Goal: Information Seeking & Learning: Learn about a topic

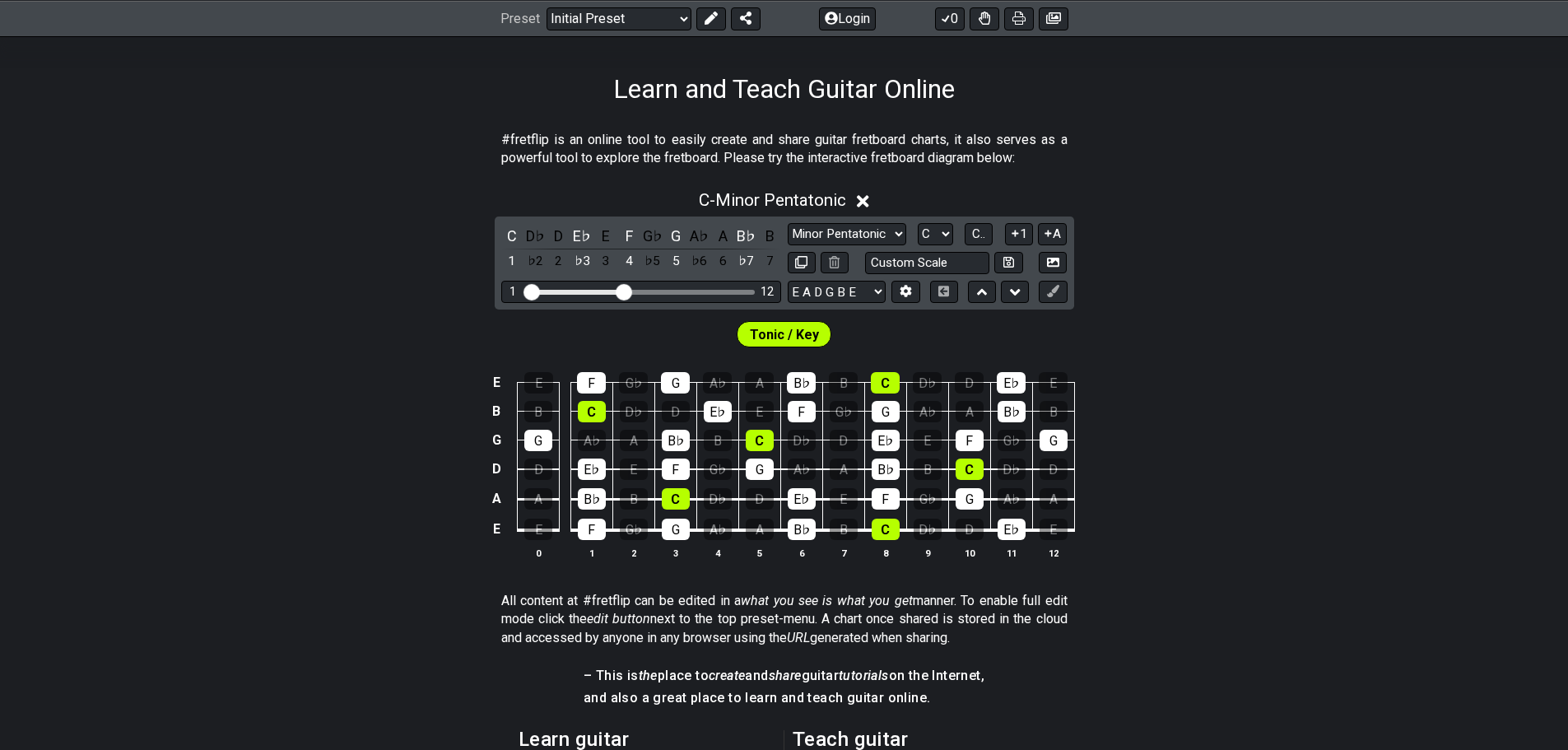
scroll to position [247, 0]
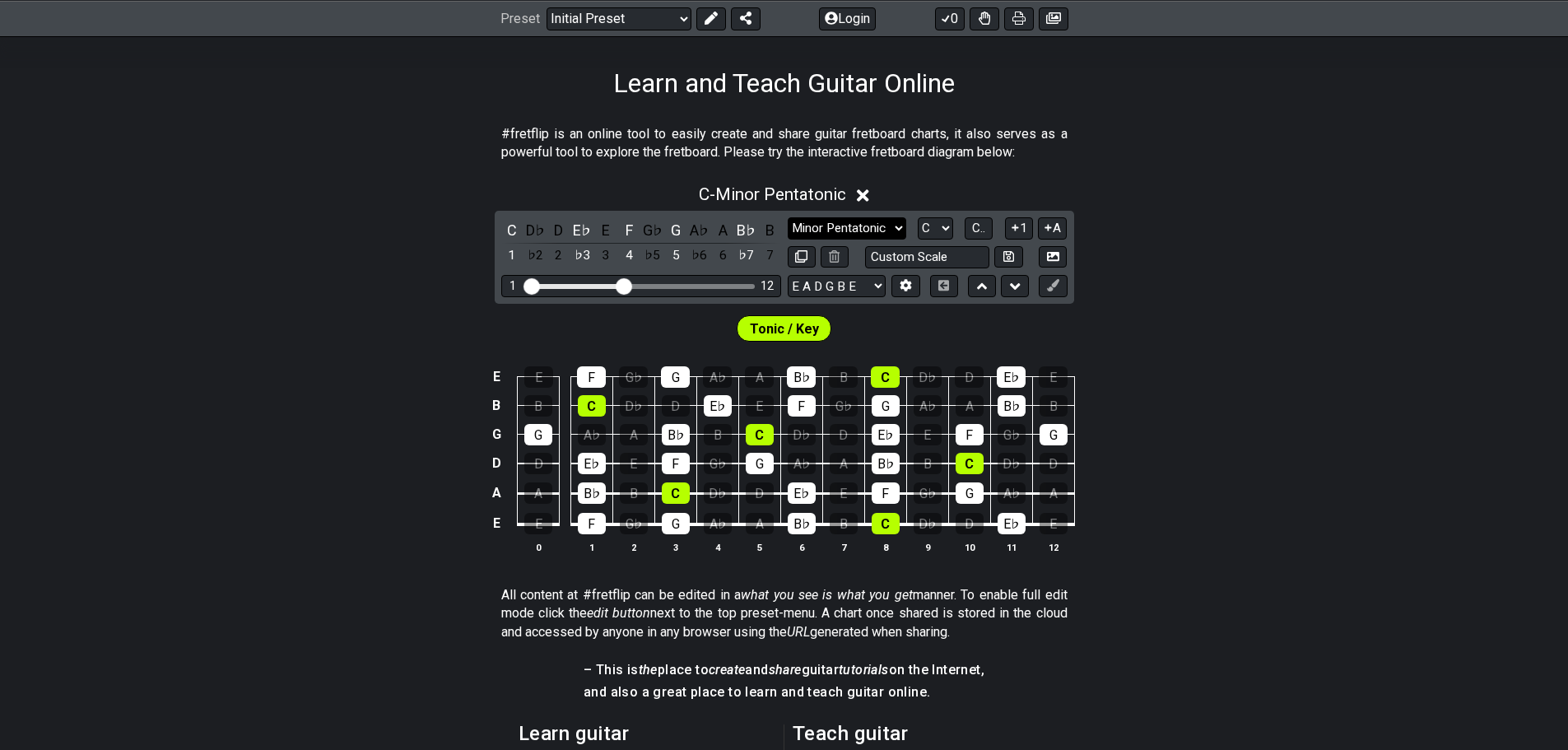
click at [832, 229] on select "Minor Pentatonic Click to edit Minor Pentatonic Major Pentatonic Minor Blues Ma…" at bounding box center [846, 228] width 119 height 22
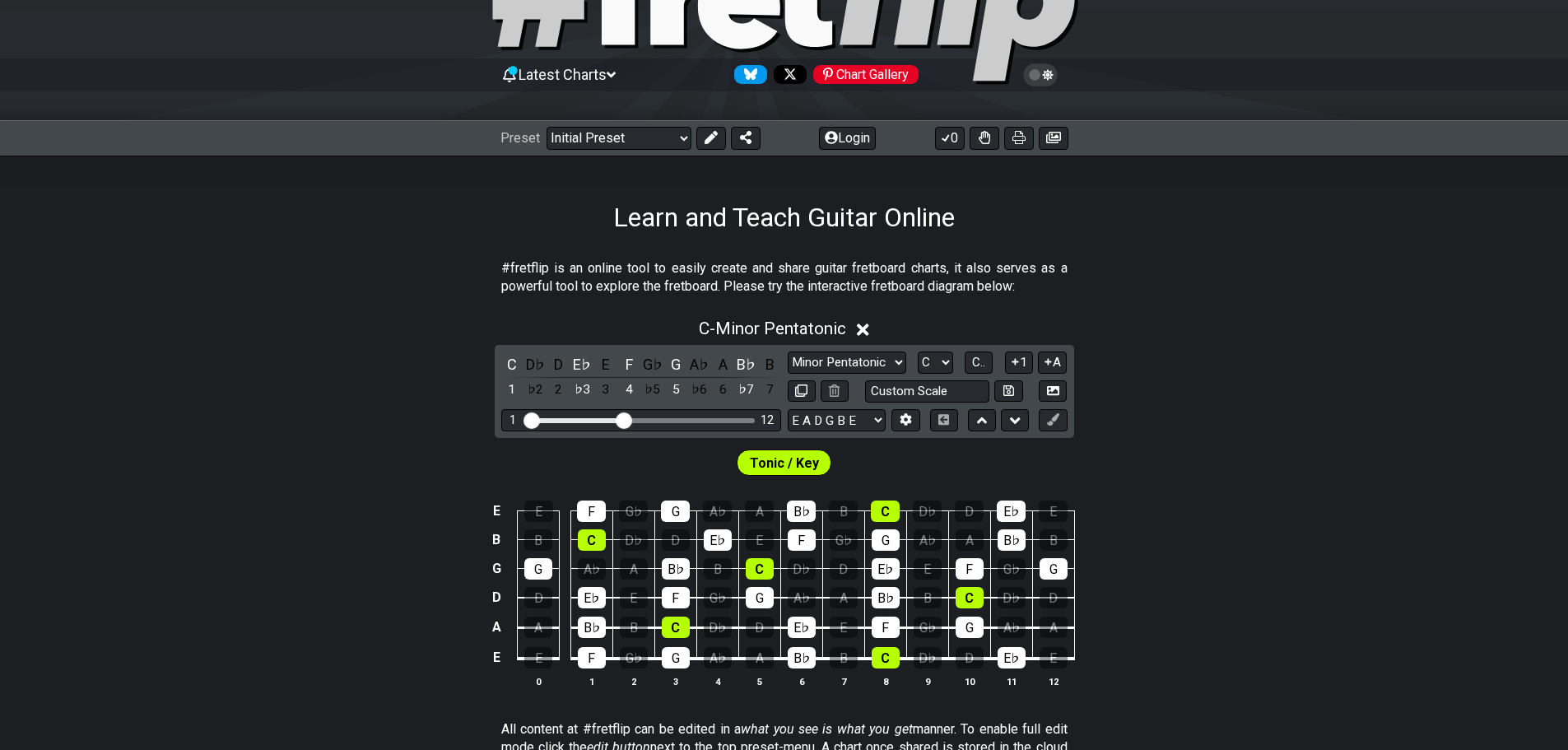
scroll to position [82, 0]
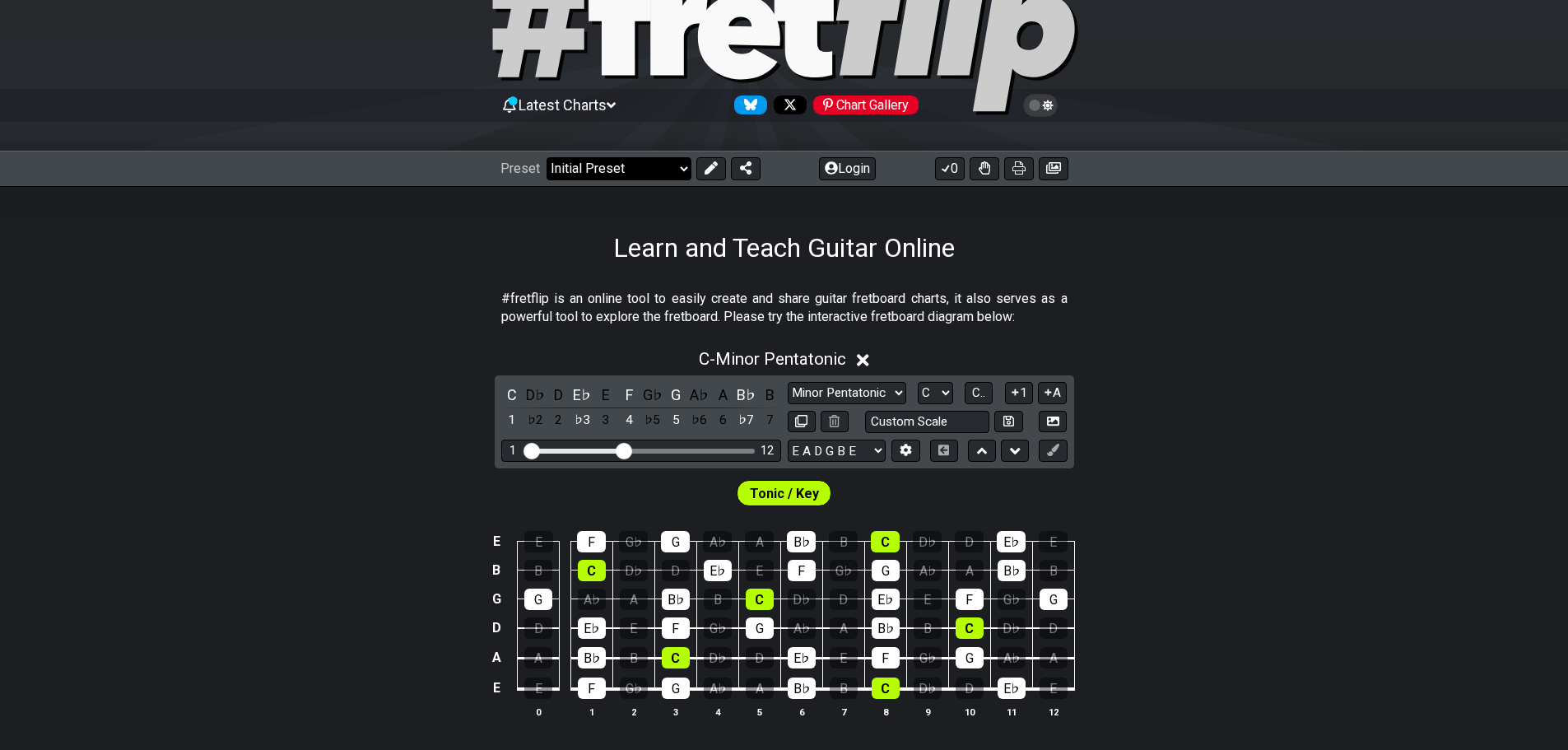
click at [568, 159] on select "Welcome to #fretflip! Initial Preset Custom Preset Minor Pentatonic Major Penta…" at bounding box center [618, 168] width 144 height 23
click at [546, 157] on select "Welcome to #fretflip! Initial Preset Custom Preset Minor Pentatonic Major Penta…" at bounding box center [618, 168] width 144 height 23
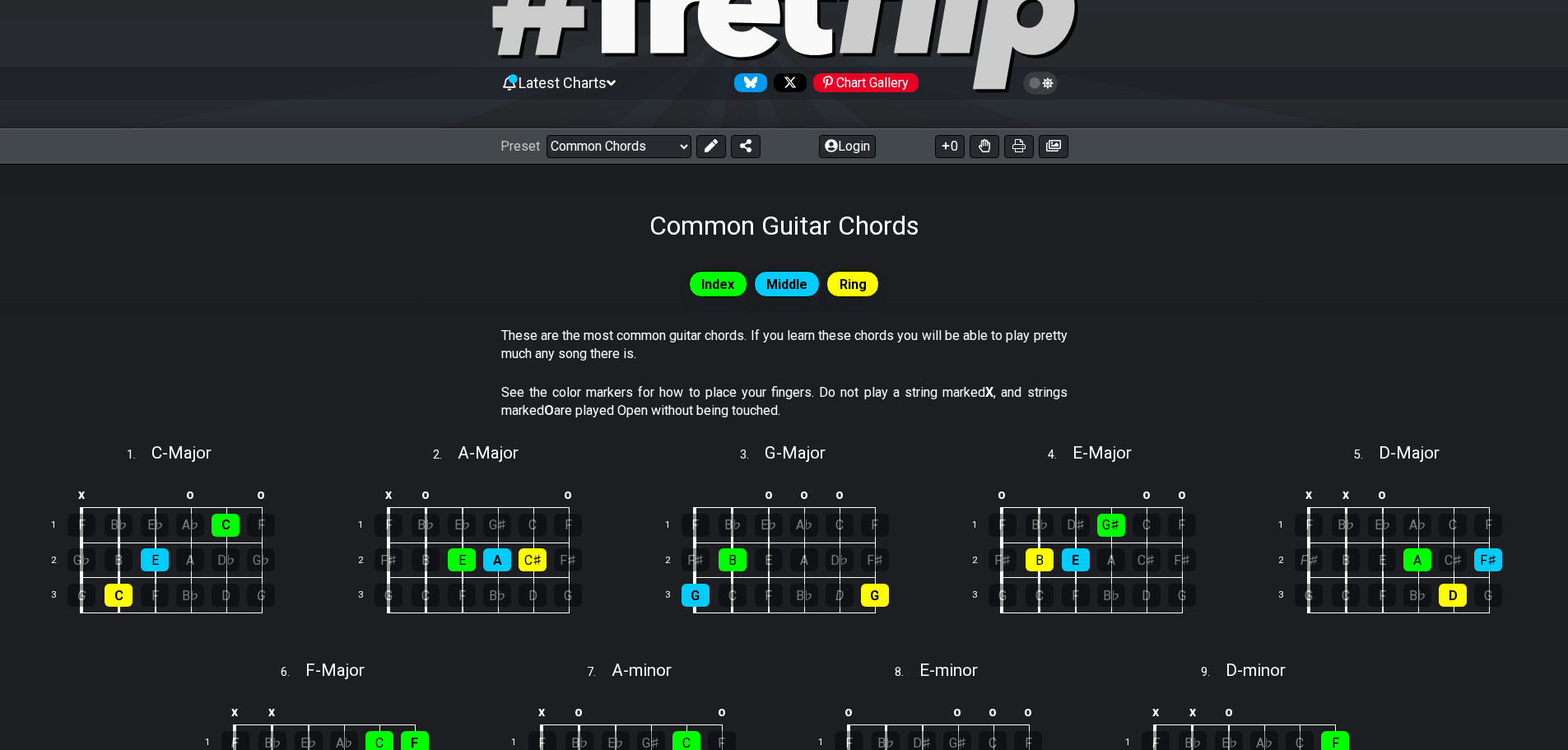
scroll to position [82, 0]
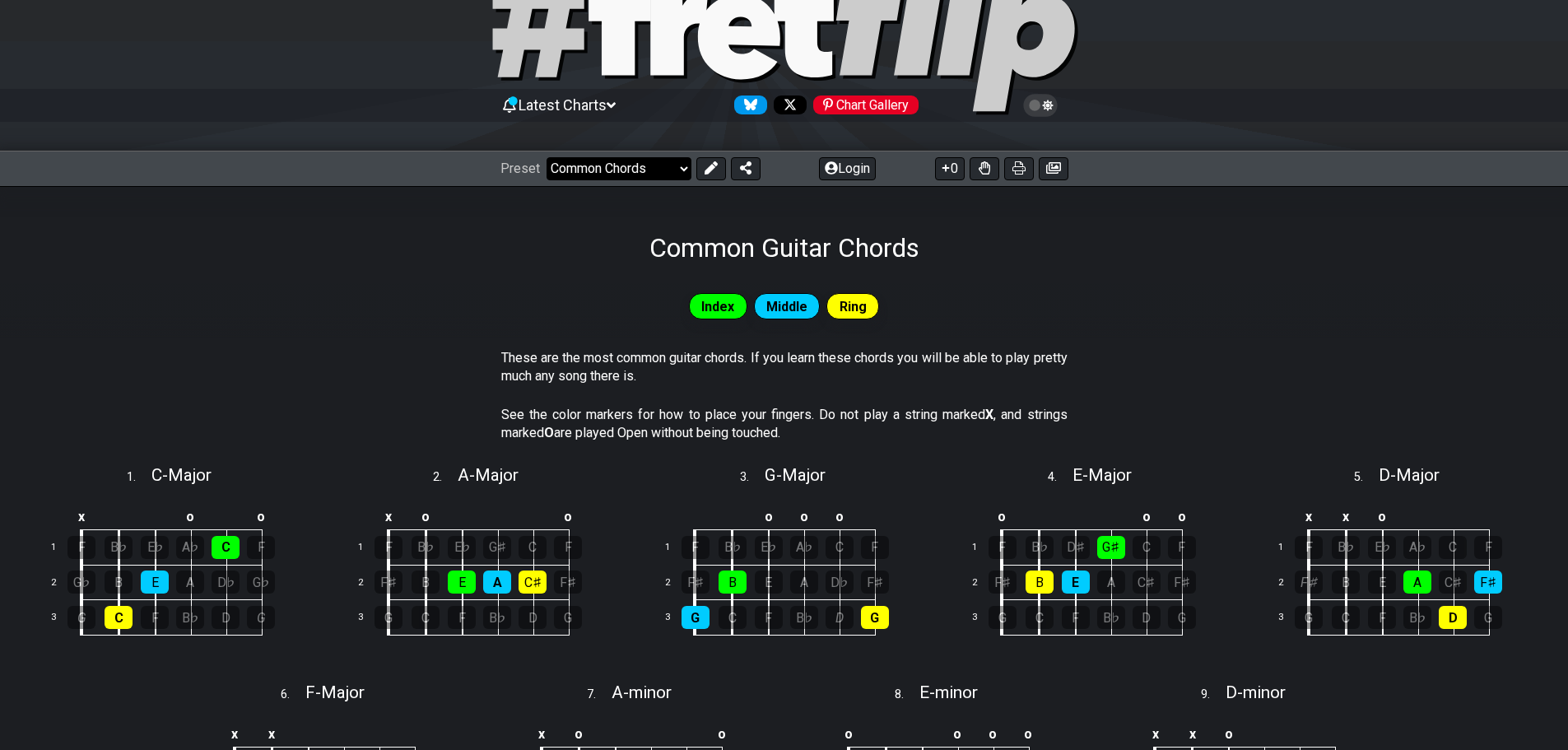
click at [616, 171] on select "Welcome to #fretflip! Initial Preset Custom Preset Minor Pentatonic Major Penta…" at bounding box center [618, 168] width 144 height 23
click at [546, 157] on select "Welcome to #fretflip! Initial Preset Custom Preset Minor Pentatonic Major Penta…" at bounding box center [618, 168] width 144 height 23
select select "/power-chords"
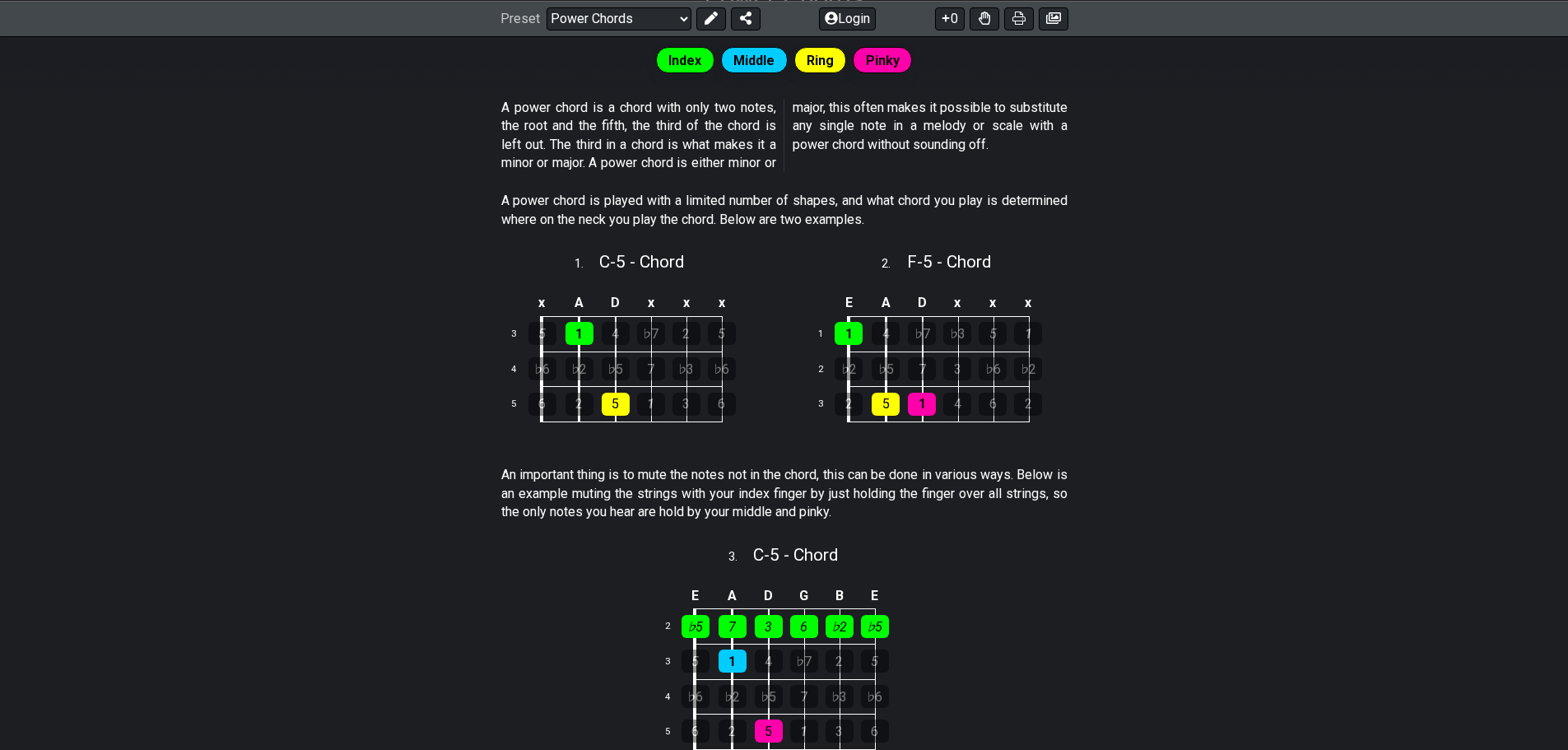
scroll to position [329, 0]
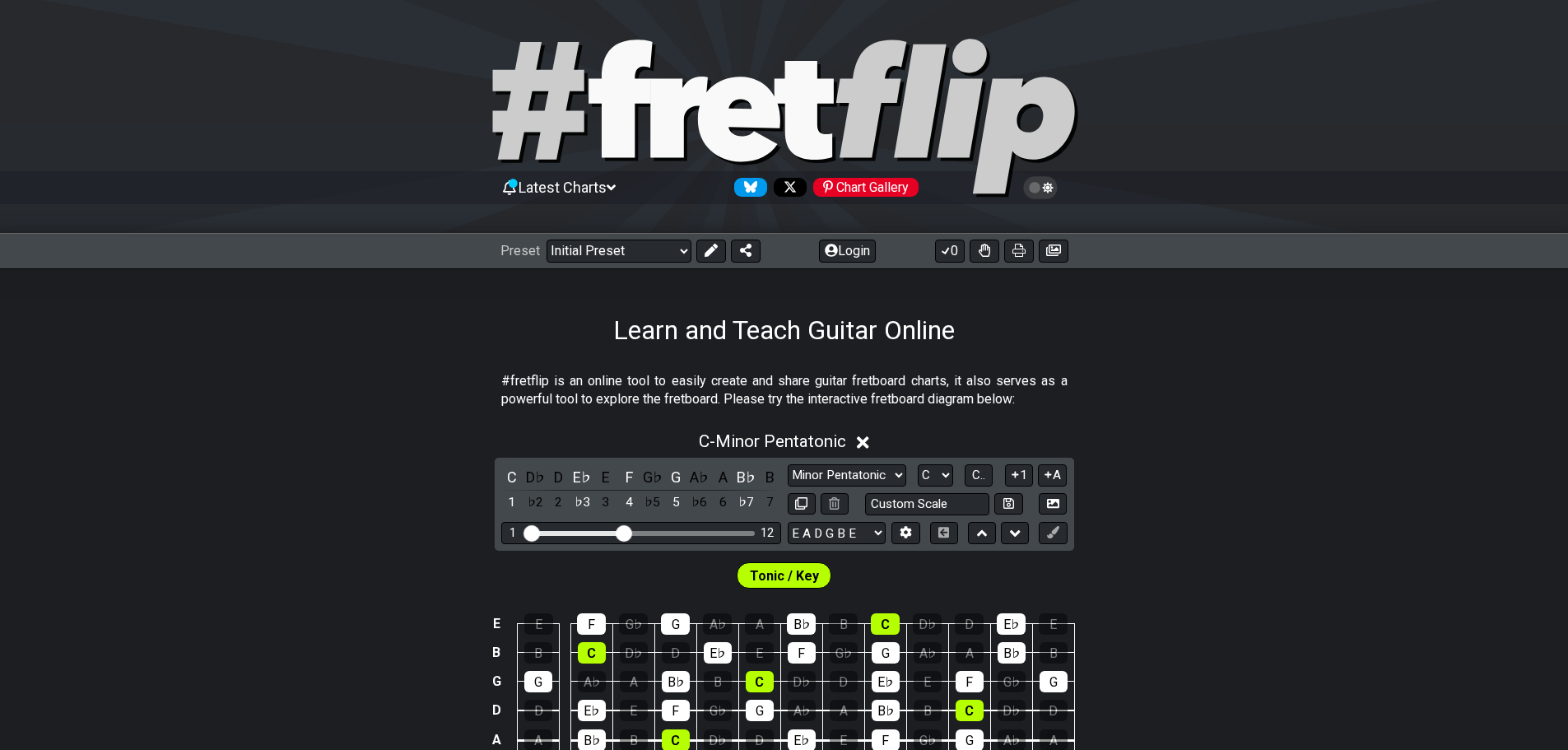
click at [562, 235] on div "Preset Welcome to #fretflip! Initial Preset Custom Preset Minor Pentatonic Majo…" at bounding box center [784, 251] width 1568 height 36
click at [571, 246] on select "Welcome to #fretflip! Initial Preset Custom Preset Minor Pentatonic Major Penta…" at bounding box center [618, 251] width 144 height 23
click at [546, 239] on select "Welcome to #fretflip! Initial Preset Custom Preset Minor Pentatonic Major Penta…" at bounding box center [618, 251] width 144 height 23
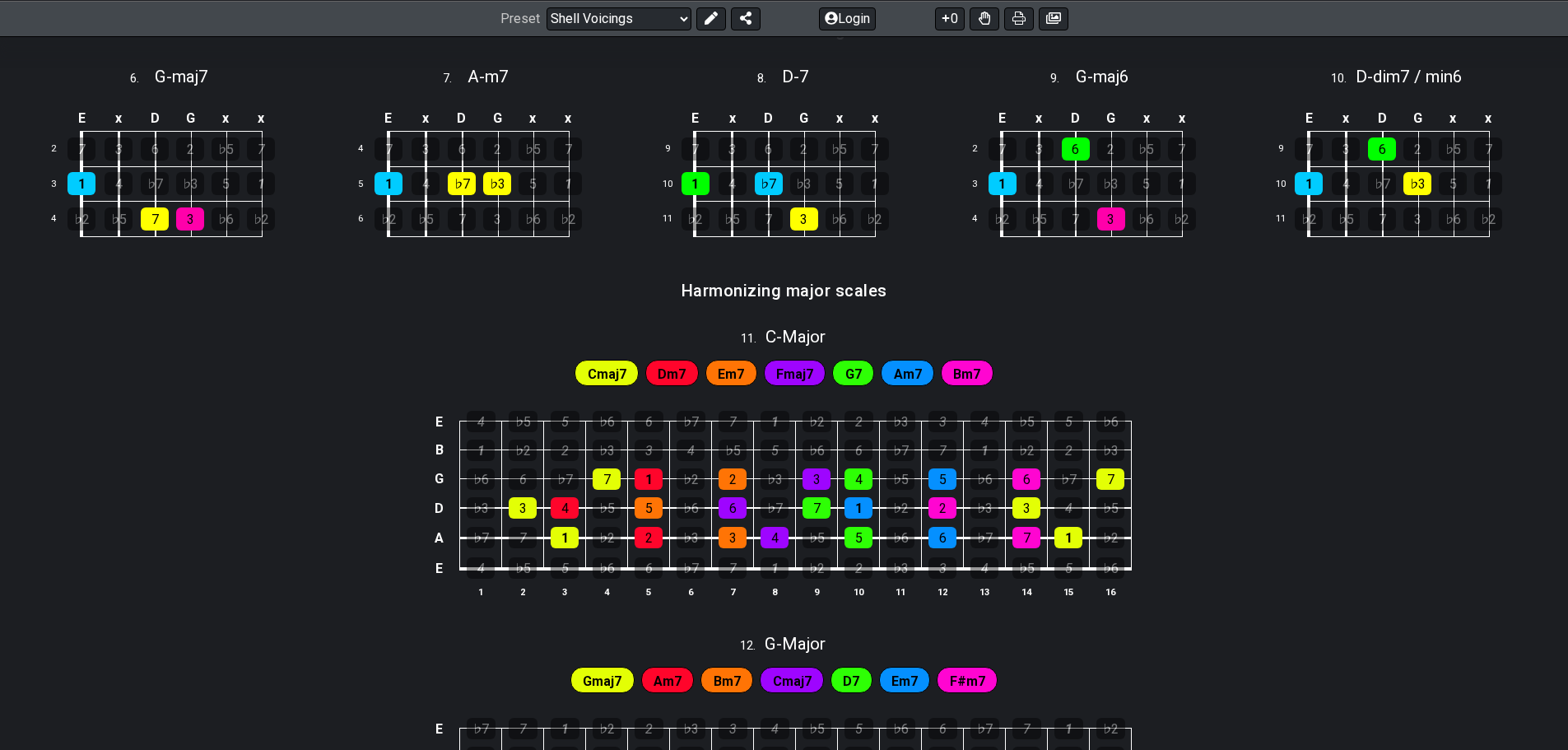
scroll to position [720, 0]
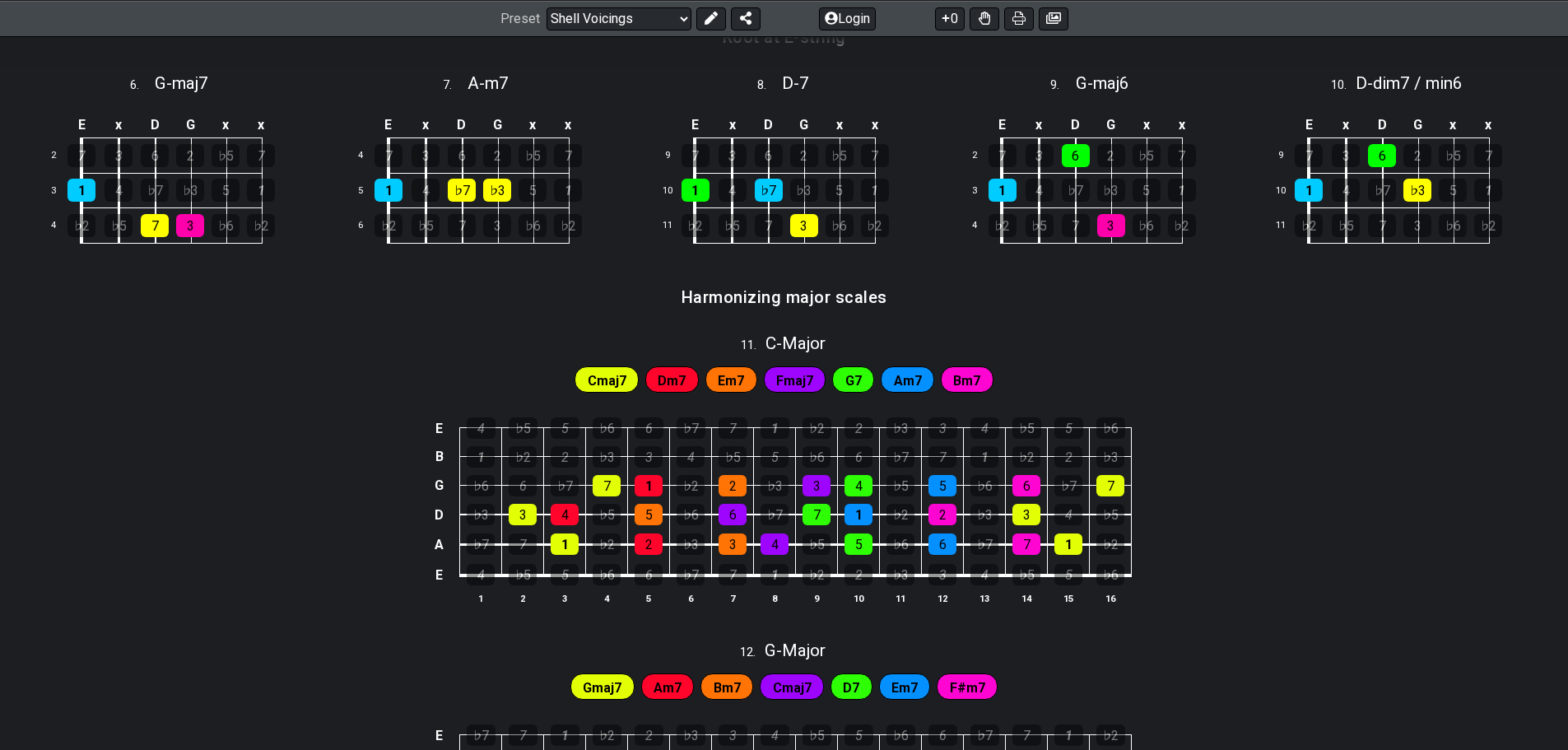
click at [321, 534] on div "E 4 ♭5 5 ♭6 6 ♭7 7 1 ♭2 2 ♭3 3 4 ♭5 5 ♭6 B 1 ♭2 2 ♭3 3 4 ♭5 5 ♭6 6 ♭7 7 1 ♭2 2 …" at bounding box center [784, 511] width 1568 height 232
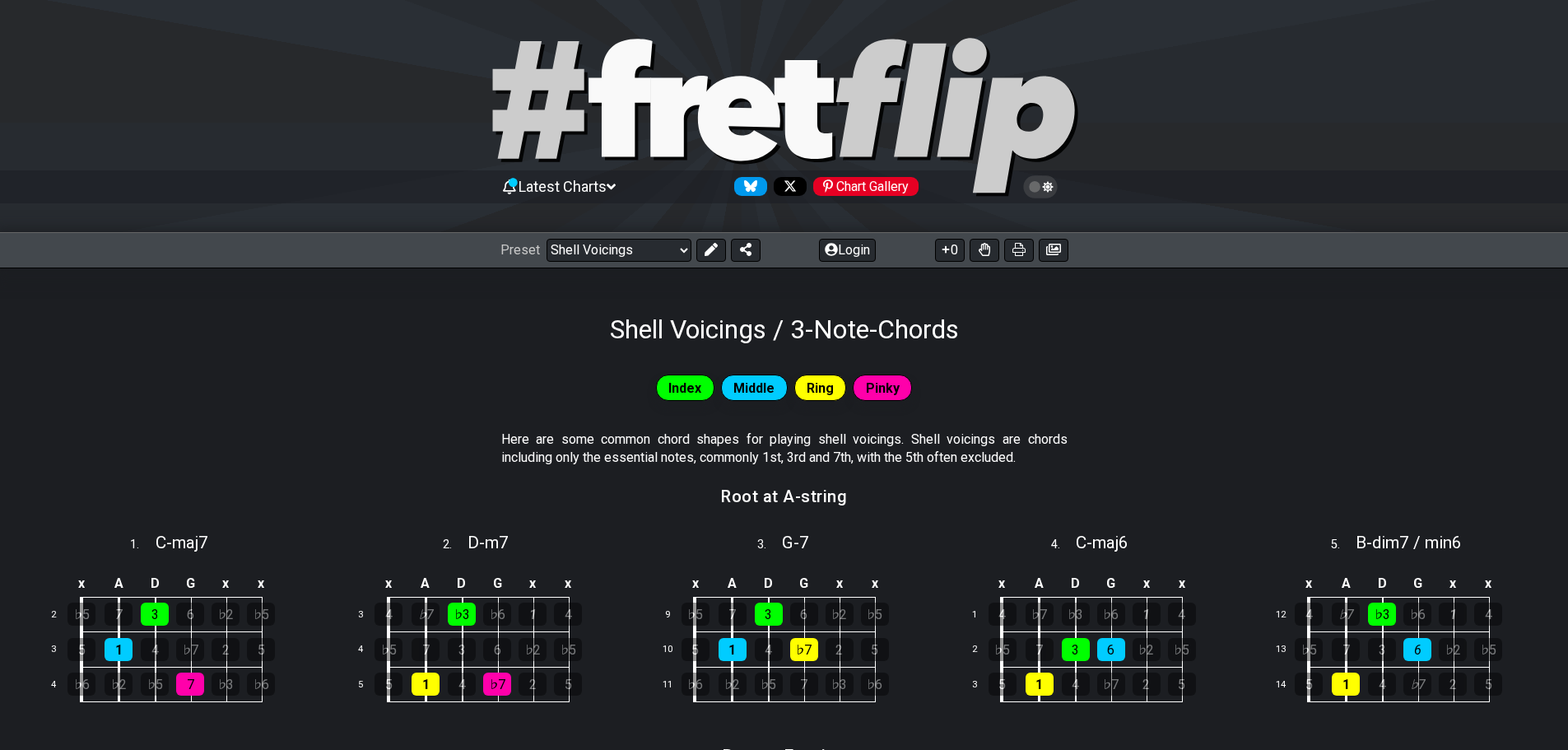
scroll to position [0, 0]
click at [624, 245] on select "Welcome to #fretflip! Initial Preset Custom Preset Minor Pentatonic Major Penta…" at bounding box center [618, 251] width 144 height 23
click at [546, 239] on select "Welcome to #fretflip! Initial Preset Custom Preset Minor Pentatonic Major Penta…" at bounding box center [618, 251] width 144 height 23
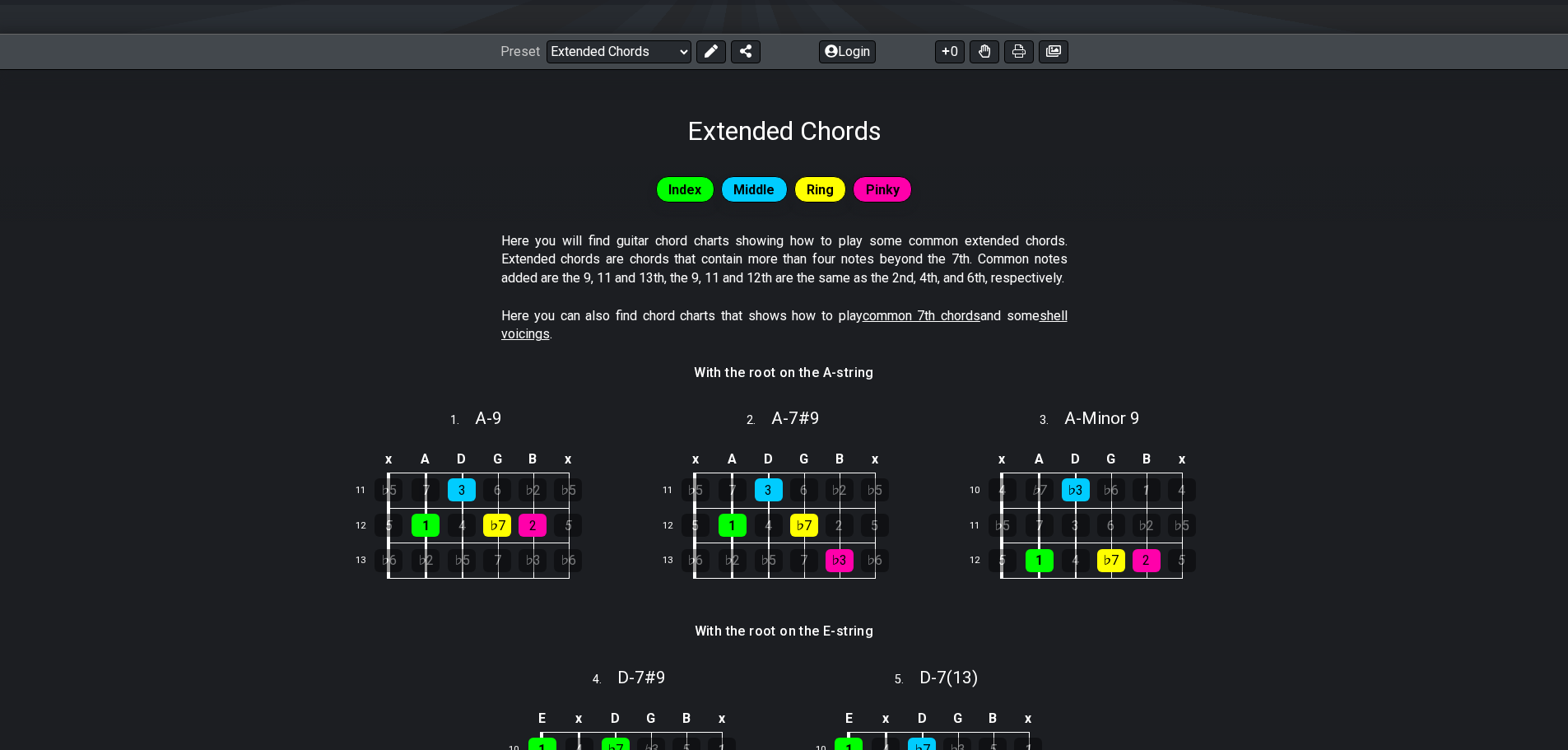
scroll to position [165, 0]
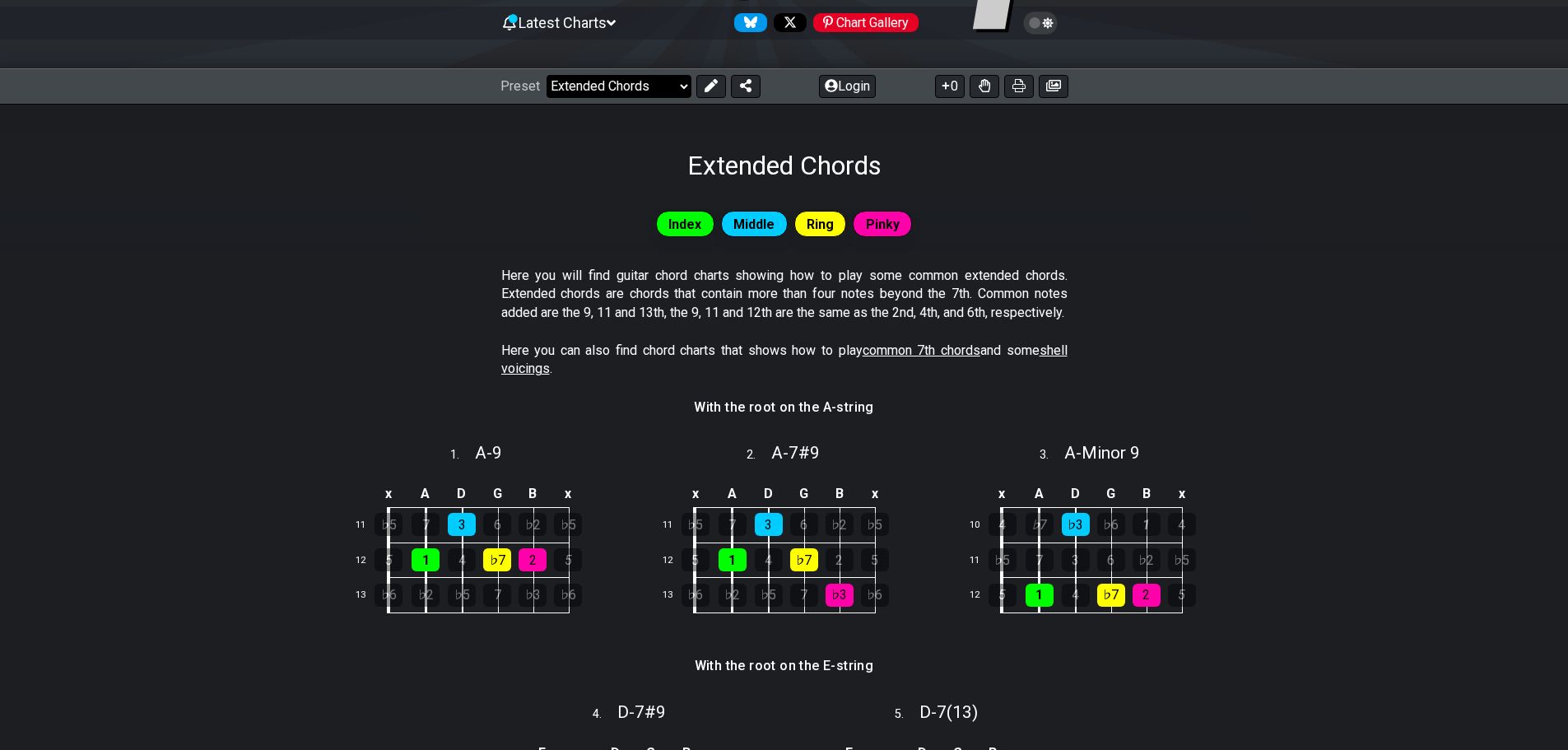
click at [608, 87] on select "Welcome to #fretflip! Initial Preset Custom Preset Minor Pentatonic Major Penta…" at bounding box center [618, 86] width 144 height 23
click at [546, 75] on select "Welcome to #fretflip! Initial Preset Custom Preset Minor Pentatonic Major Penta…" at bounding box center [618, 86] width 144 height 23
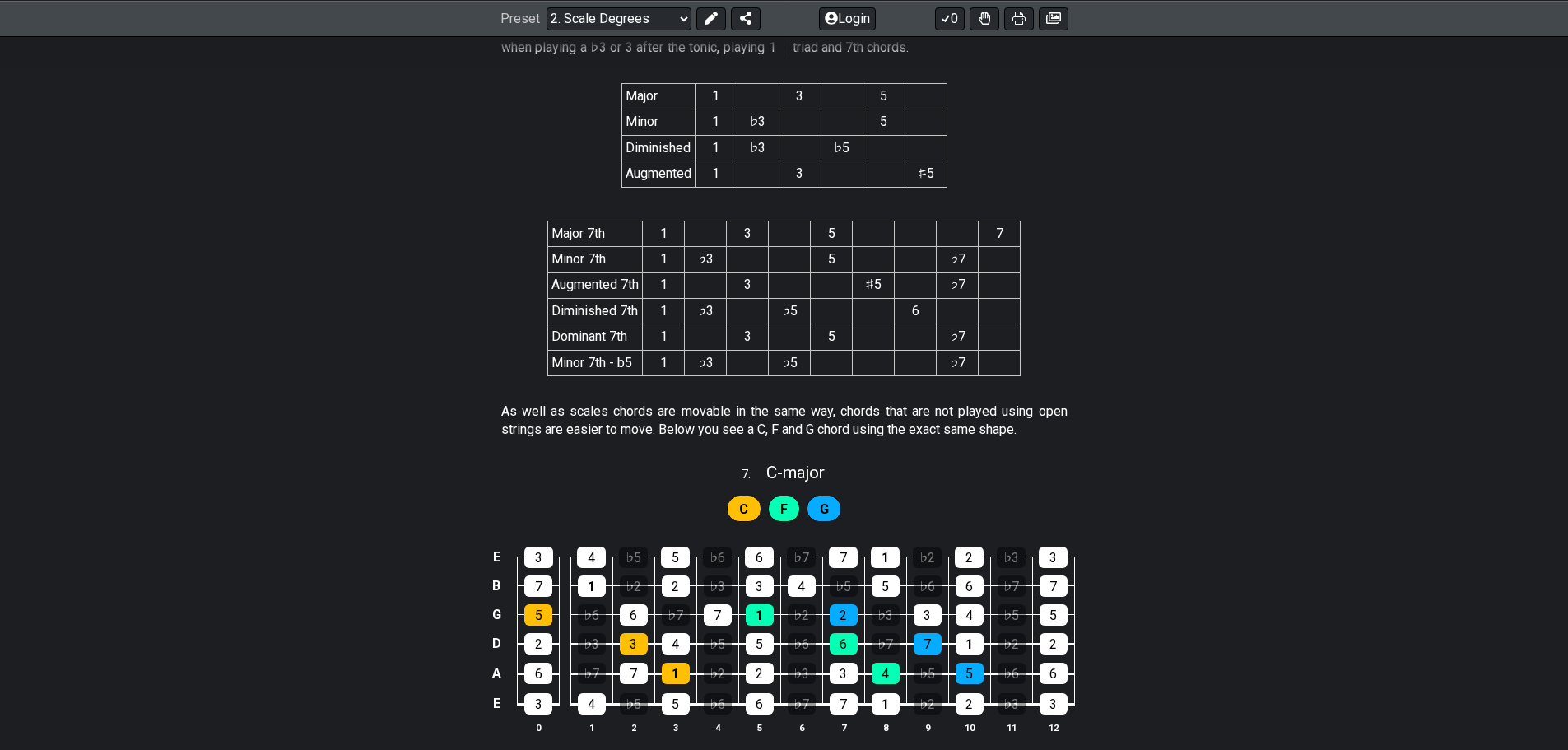
scroll to position [3223, 0]
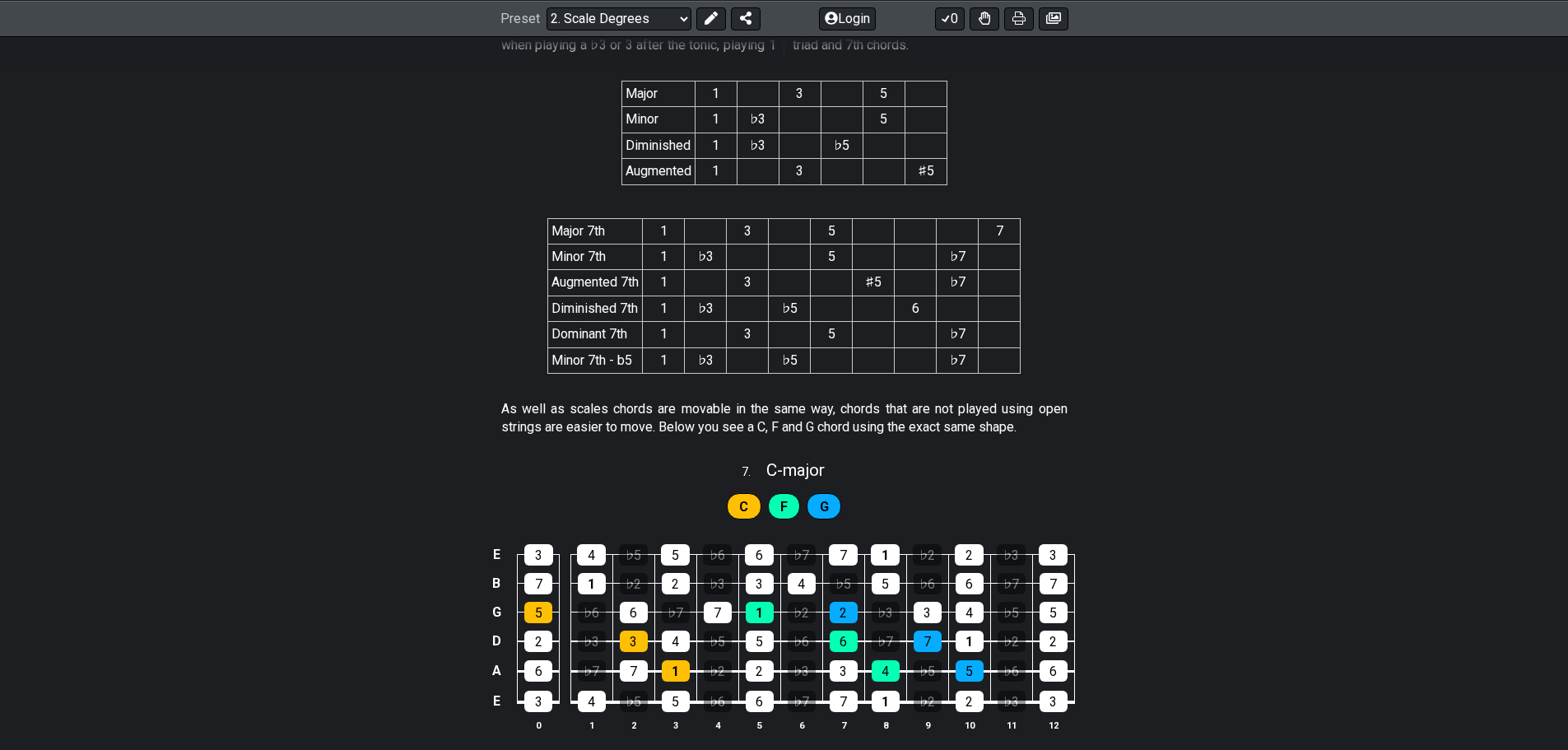
click at [1150, 425] on section "As well as scales chords are movable in the same way, chords that are not playe…" at bounding box center [784, 422] width 1568 height 56
click at [203, 400] on section "As well as scales chords are movable in the same way, chords that are not playe…" at bounding box center [784, 422] width 1568 height 56
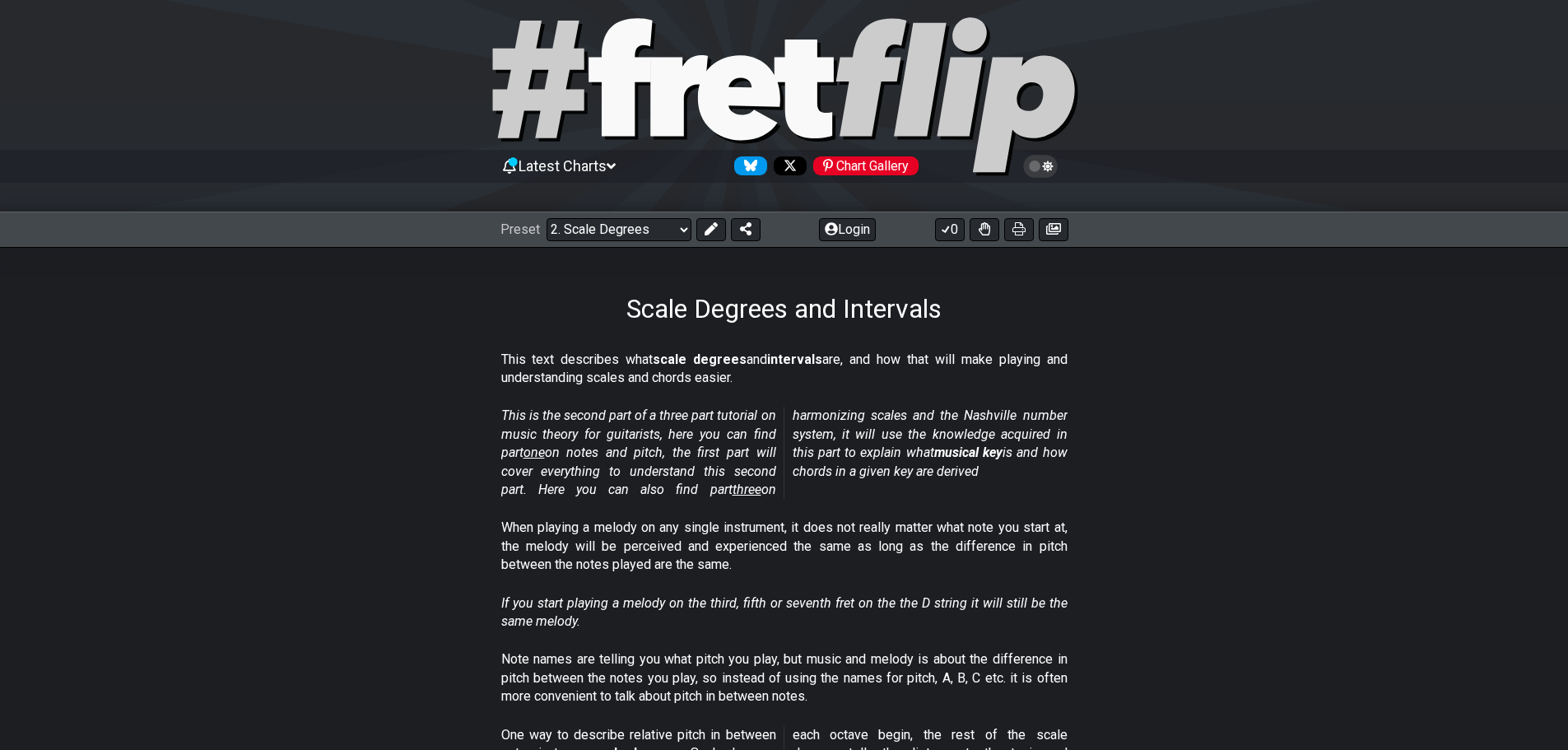
scroll to position [0, 0]
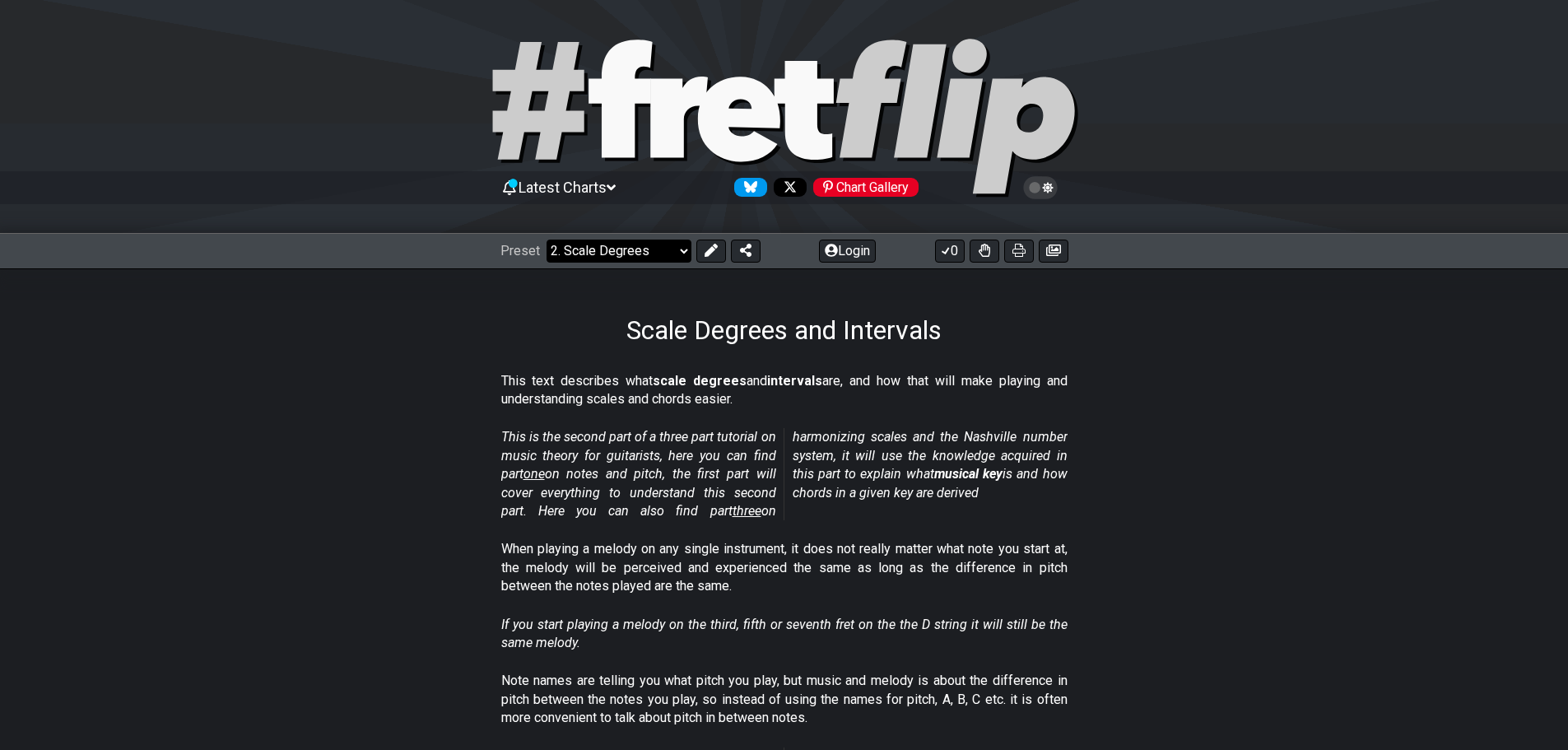
click at [631, 257] on select "Welcome to #fretflip! Initial Preset Custom Preset Minor Pentatonic Major Penta…" at bounding box center [618, 251] width 144 height 23
click at [546, 239] on select "Welcome to #fretflip! Initial Preset Custom Preset Minor Pentatonic Major Penta…" at bounding box center [618, 251] width 144 height 23
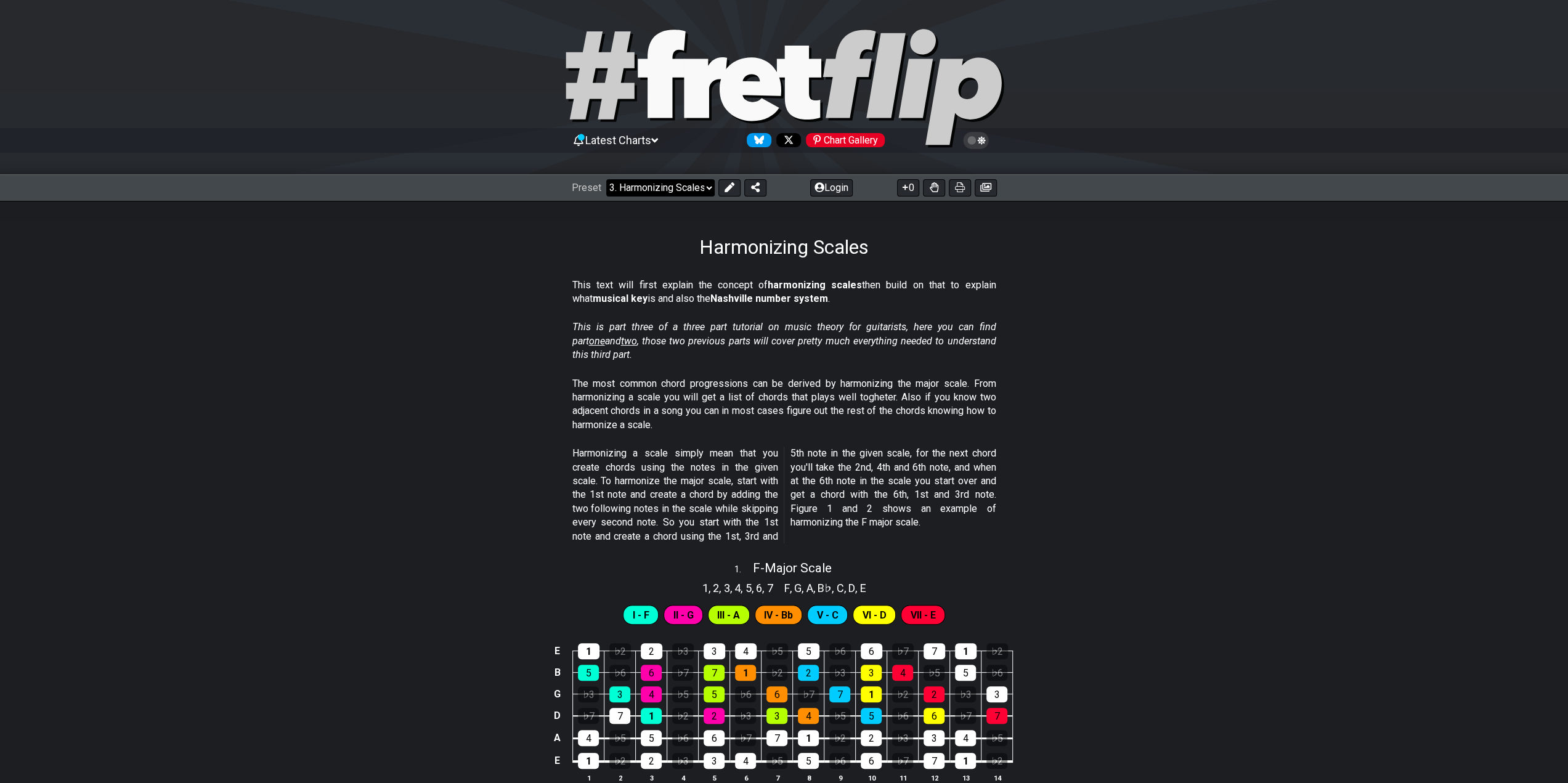
click at [667, 186] on select "Welcome to #fretflip! Initial Preset Custom Preset Minor Pentatonic Major Penta…" at bounding box center [660, 187] width 108 height 17
click at [1140, 416] on section "The most common chord progressions can be derived by harmonizing the major scal…" at bounding box center [784, 407] width 1568 height 70
drag, startPoint x: 650, startPoint y: 177, endPoint x: 648, endPoint y: 184, distance: 7.3
click at [648, 182] on div "Preset Welcome to #fretflip! Initial Preset Custom Preset Minor Pentatonic Majo…" at bounding box center [784, 187] width 1568 height 27
click at [650, 186] on select "Welcome to #fretflip! Initial Preset Custom Preset Minor Pentatonic Major Penta…" at bounding box center [660, 187] width 108 height 17
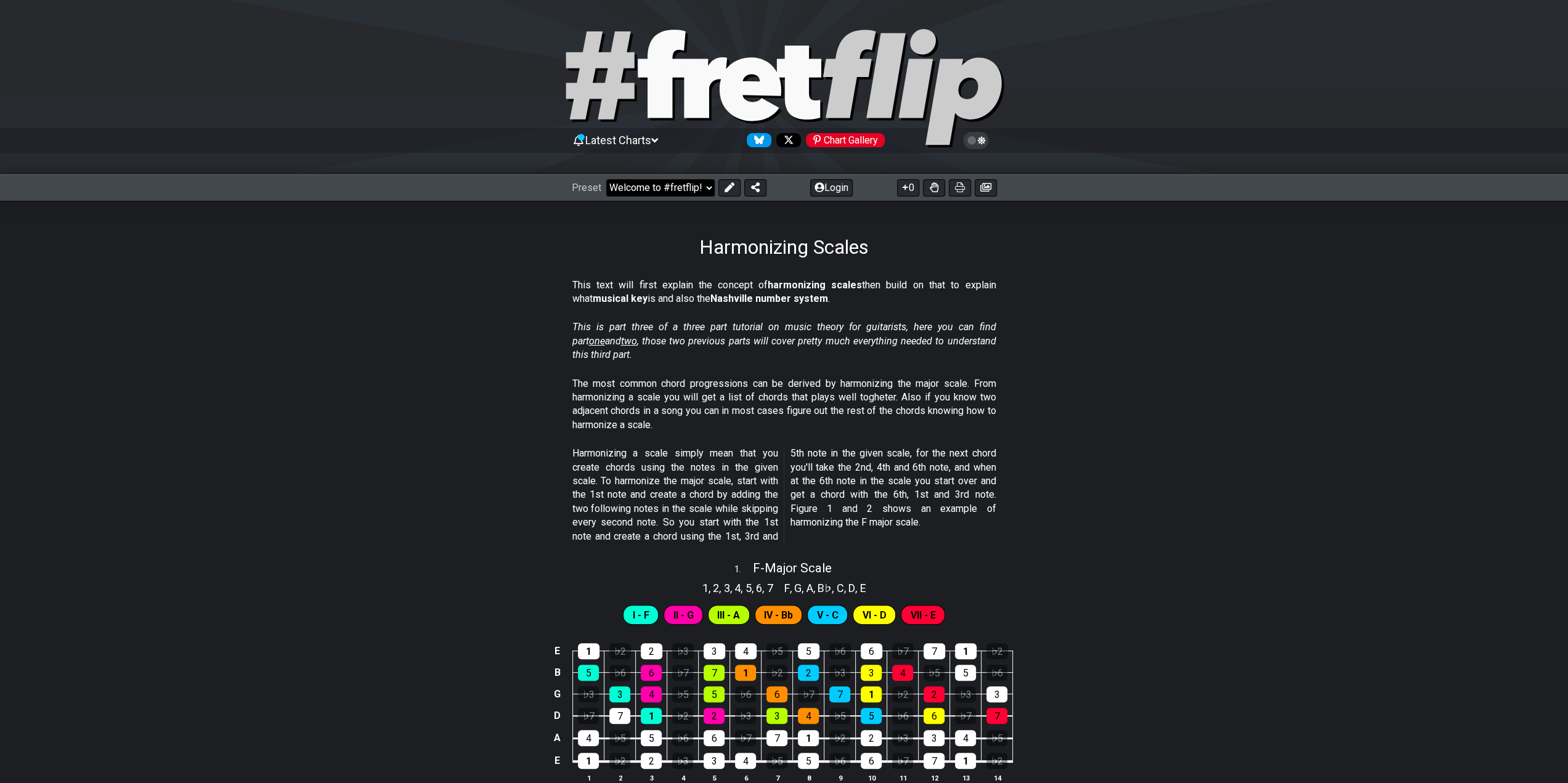
click at [606, 179] on select "Welcome to #fretflip! Initial Preset Custom Preset Minor Pentatonic Major Penta…" at bounding box center [660, 187] width 108 height 17
select select "/welcome"
select select "C"
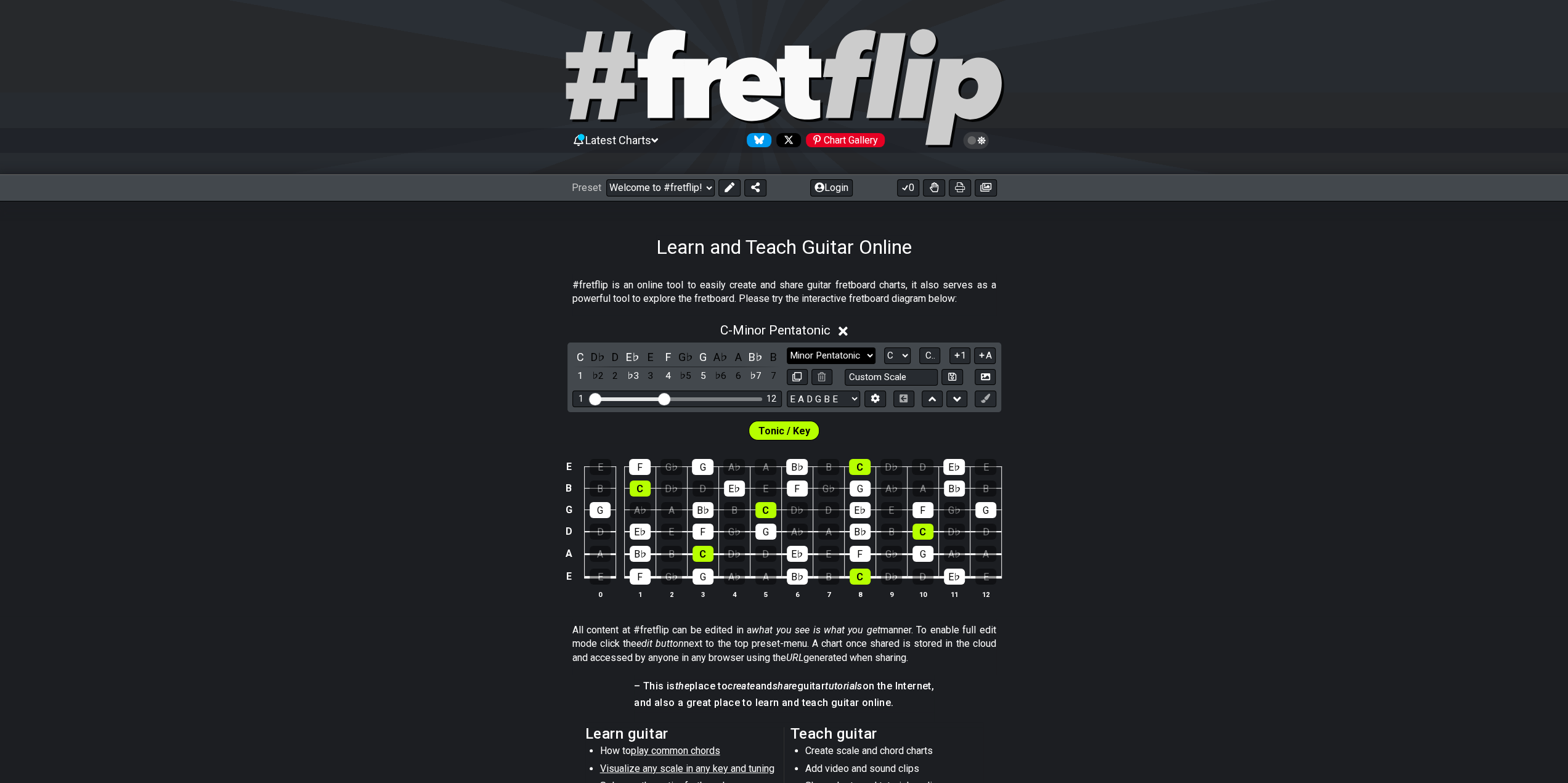
click at [851, 352] on select "Minor Pentatonic Click to edit Minor Pentatonic Major Pentatonic Minor Blues Ma…" at bounding box center [831, 356] width 89 height 17
click at [787, 347] on select "Minor Pentatonic Click to edit Minor Pentatonic Major Pentatonic Minor Blues Ma…" at bounding box center [831, 356] width 89 height 17
click at [935, 358] on span "C.." at bounding box center [929, 355] width 10 height 11
click at [845, 356] on select "Minor Pentatonic Click to edit Minor Pentatonic Major Pentatonic Minor Blues Ma…" at bounding box center [831, 356] width 89 height 17
select select "Minor / Aeolian"
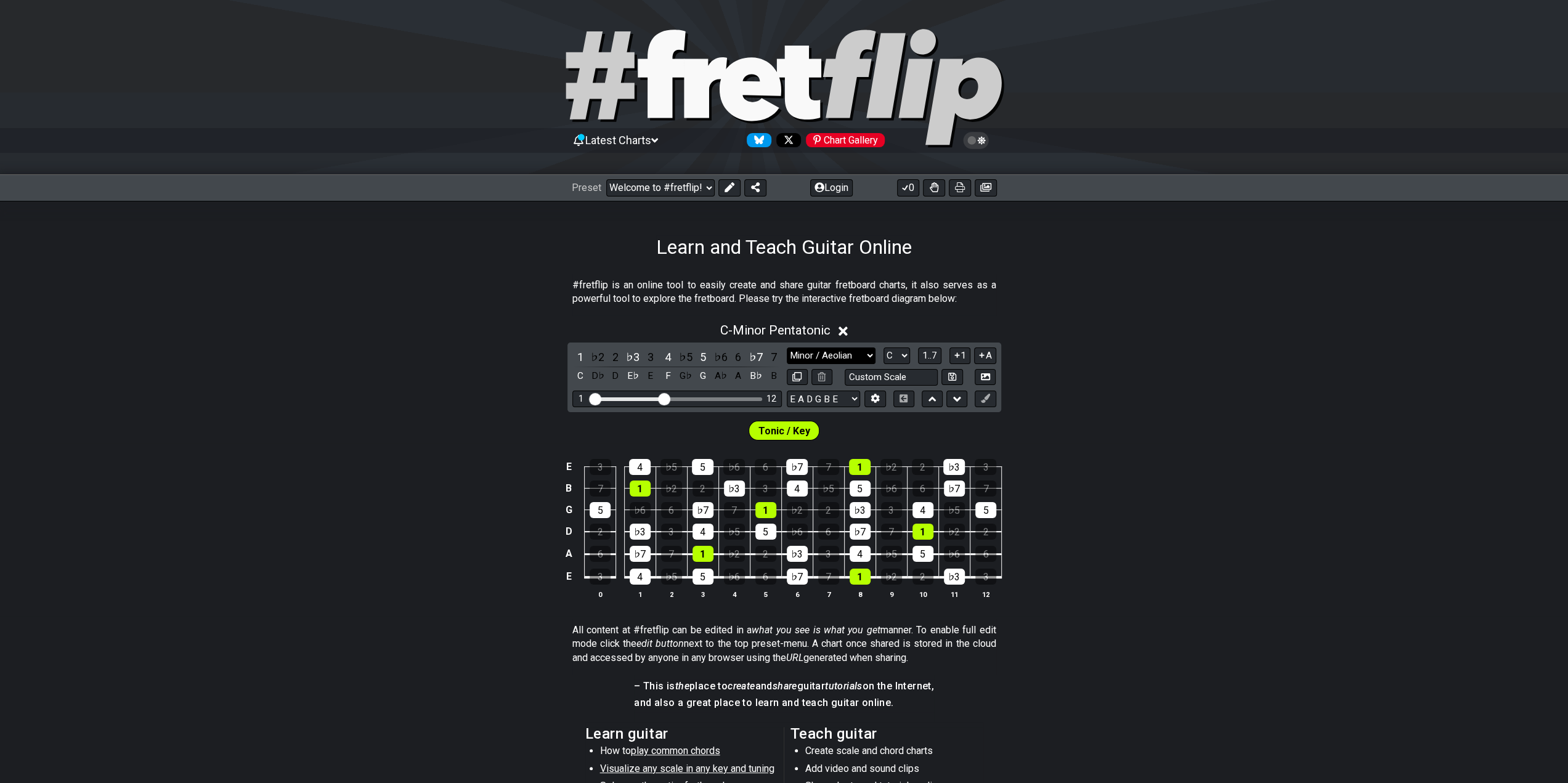
click at [787, 347] on select "Minor Pentatonic Click to edit Minor Pentatonic Major Pentatonic Minor Blues Ma…" at bounding box center [831, 356] width 89 height 17
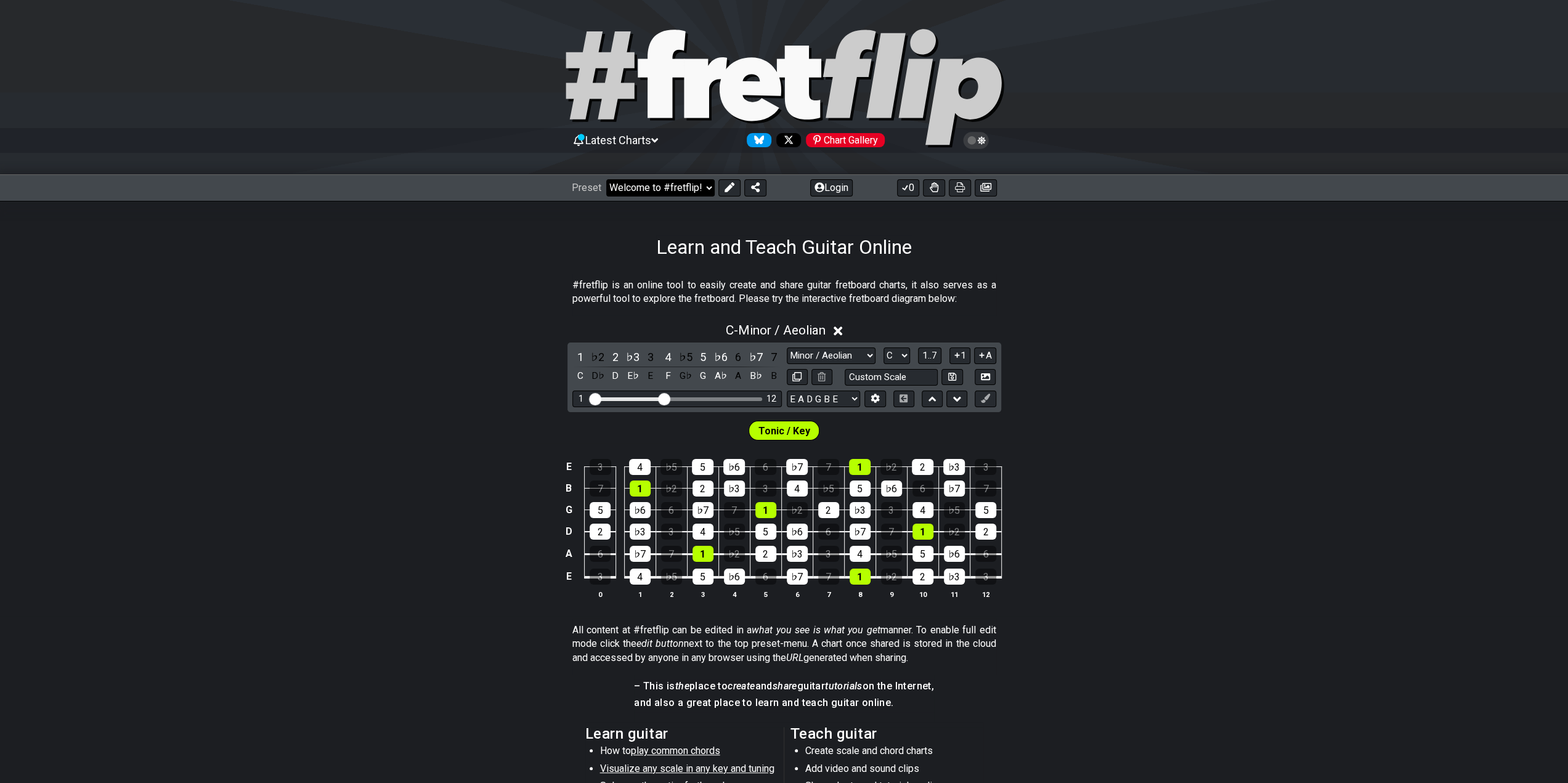
click at [674, 191] on select "Welcome to #fretflip! Initial Preset Custom Preset Minor Pentatonic Major Penta…" at bounding box center [660, 187] width 108 height 17
click at [606, 179] on select "Welcome to #fretflip! Initial Preset Custom Preset Minor Pentatonic Major Penta…" at bounding box center [660, 187] width 108 height 17
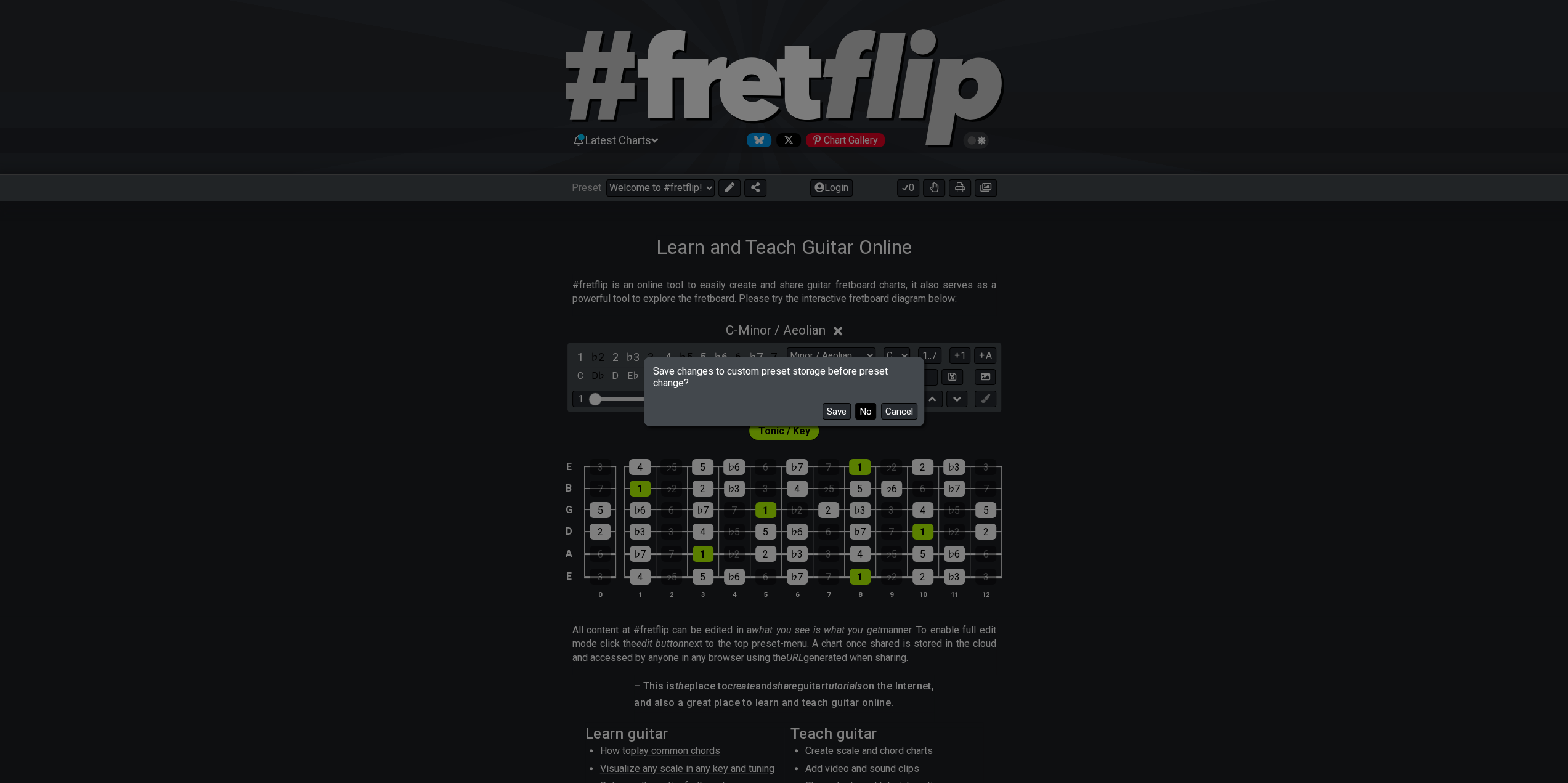
click at [869, 415] on button "No" at bounding box center [865, 411] width 21 height 17
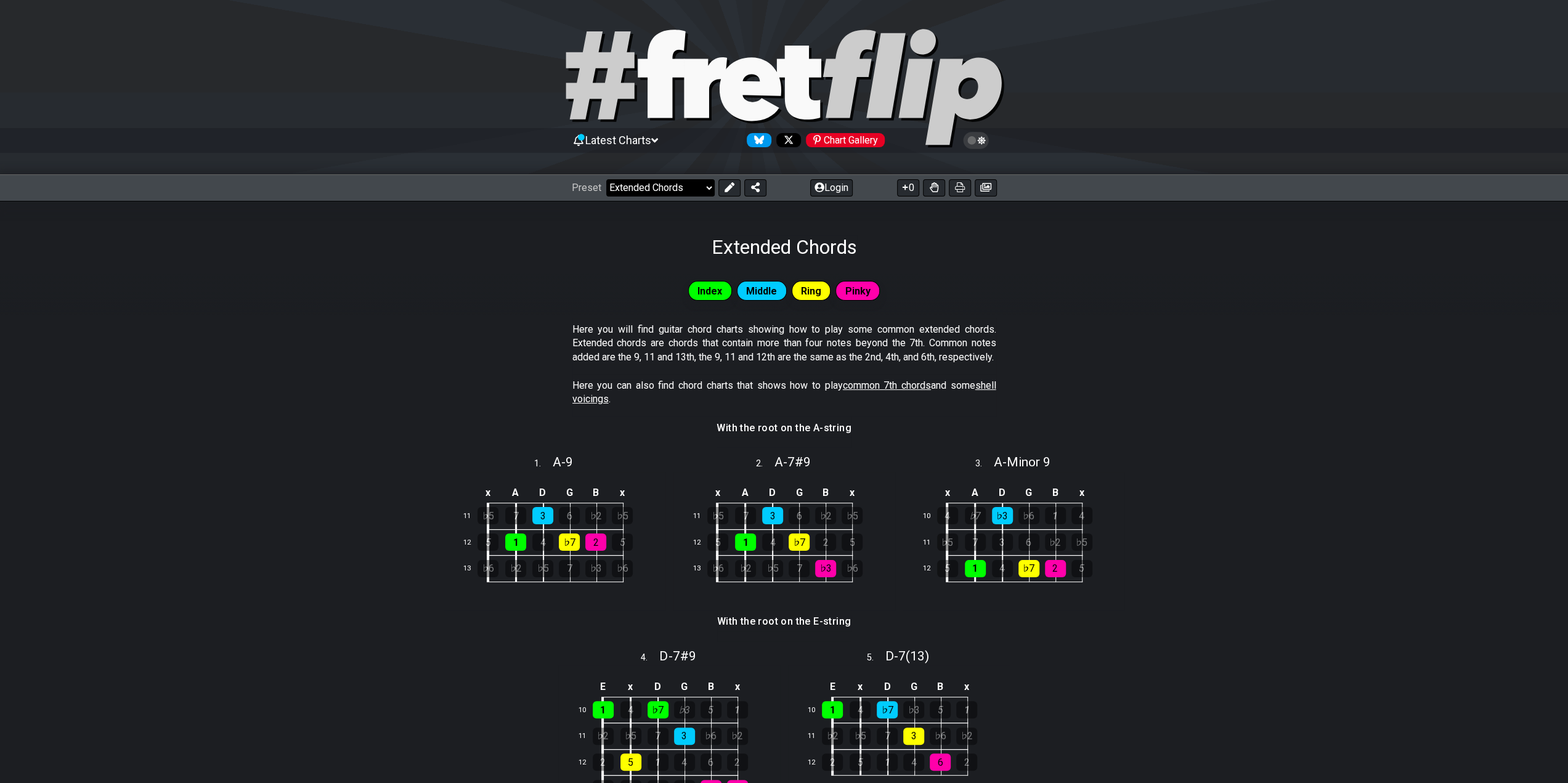
click at [655, 194] on select "Welcome to #fretflip! Initial Preset Custom Preset Minor Pentatonic Major Penta…" at bounding box center [660, 187] width 108 height 17
click at [606, 179] on select "Welcome to #fretflip! Initial Preset Custom Preset Minor Pentatonic Major Penta…" at bounding box center [660, 187] width 108 height 17
select select "/harmonizing-scales"
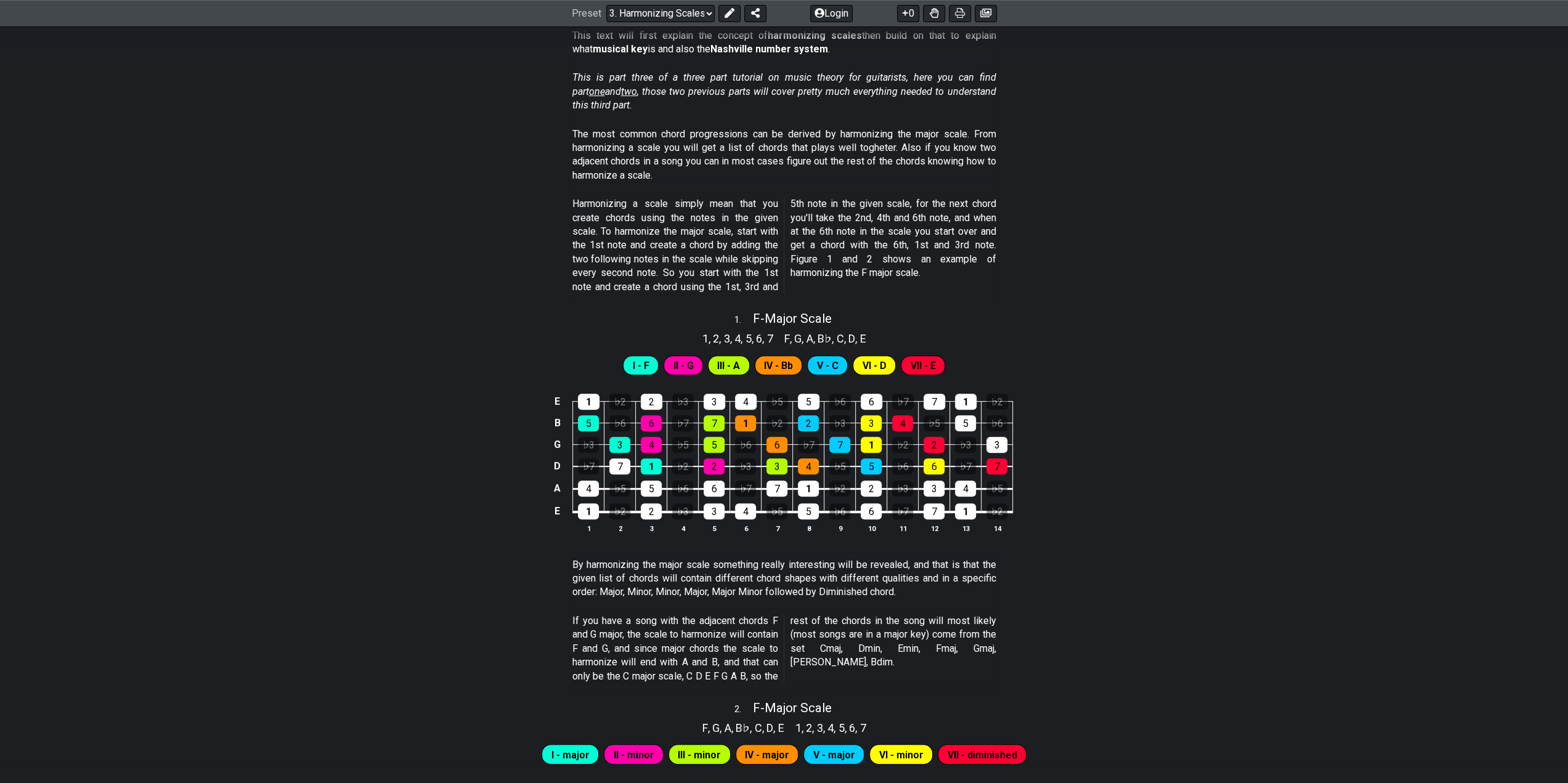
scroll to position [246, 0]
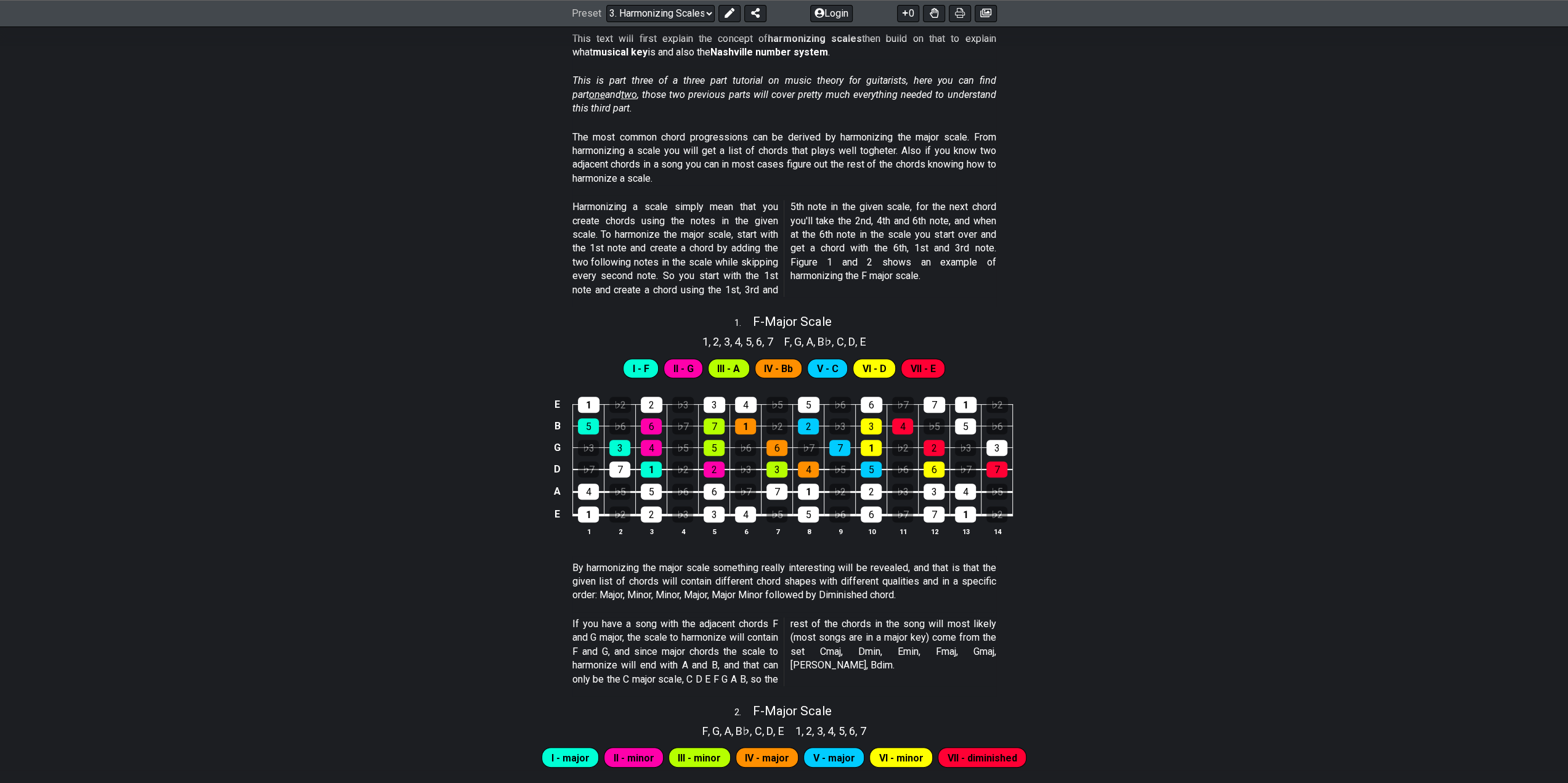
click at [362, 313] on div "1 . F - Major Scale" at bounding box center [784, 318] width 1568 height 24
select select "F"
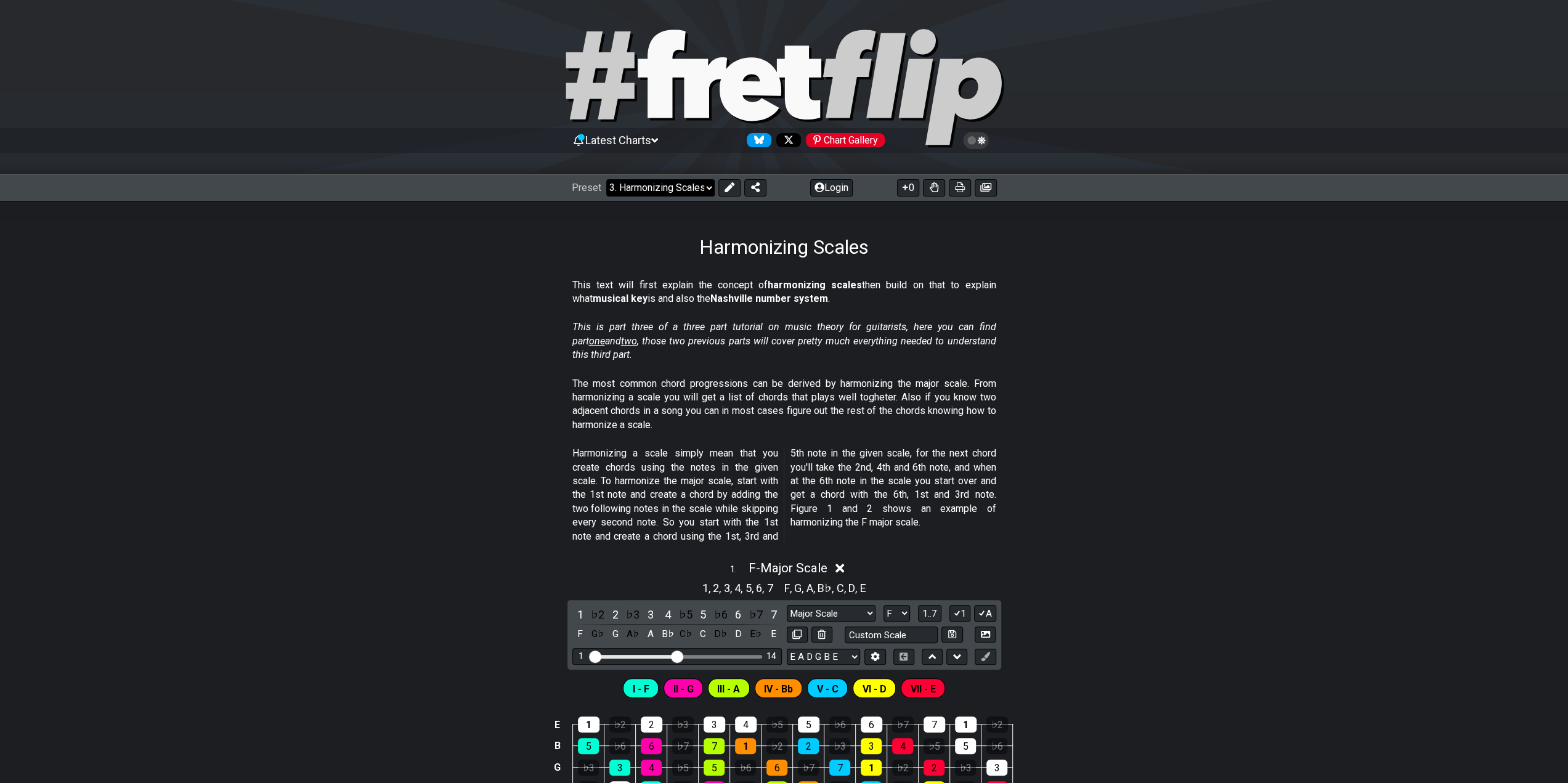
click at [673, 192] on select "Welcome to #fretflip! Initial Preset Custom Preset Minor Pentatonic Major Penta…" at bounding box center [660, 187] width 108 height 17
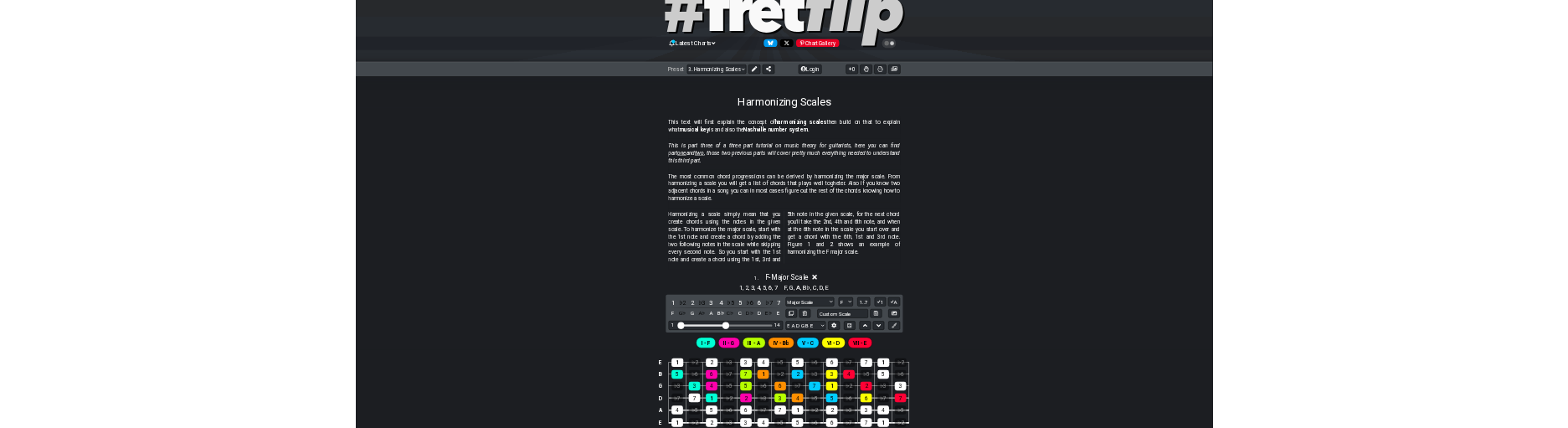
scroll to position [84, 0]
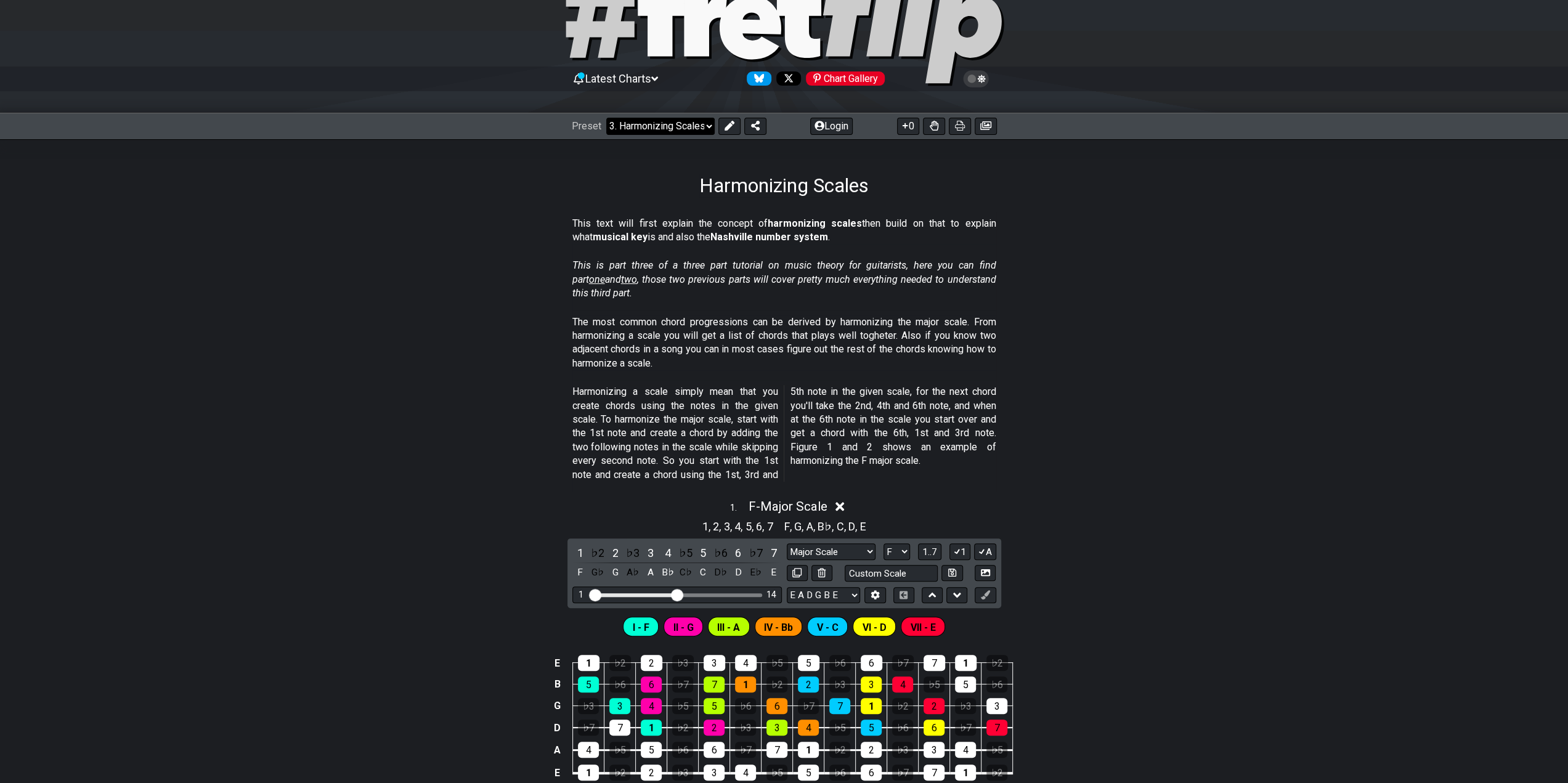
click at [671, 126] on select "Welcome to #fretflip! Initial Preset Custom Preset Minor Pentatonic Major Penta…" at bounding box center [660, 126] width 108 height 17
click at [606, 118] on select "Welcome to #fretflip! Initial Preset Custom Preset Minor Pentatonic Major Penta…" at bounding box center [660, 126] width 108 height 17
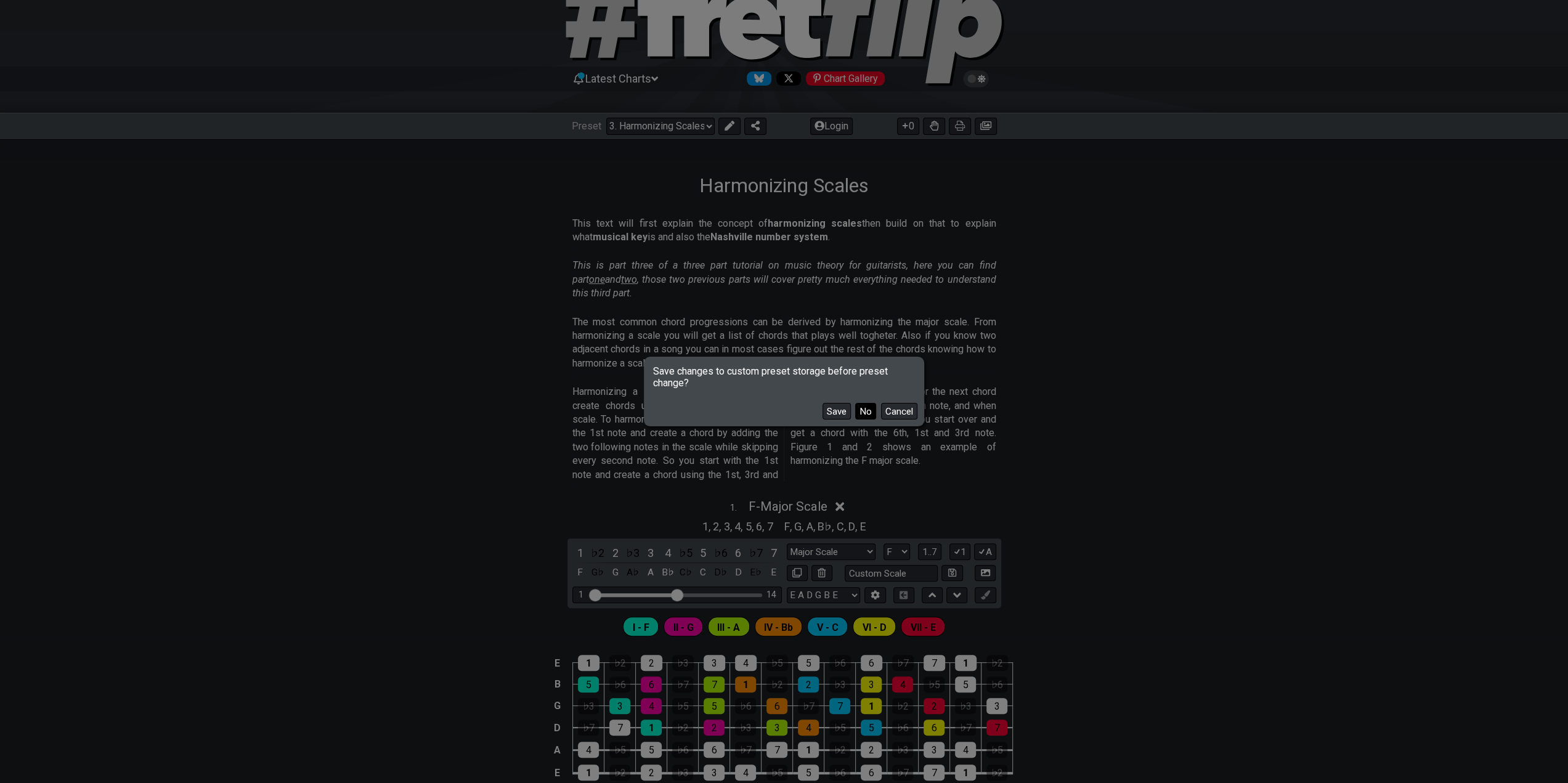
click at [860, 409] on button "No" at bounding box center [865, 411] width 21 height 17
select select "/welcome"
select select "C"
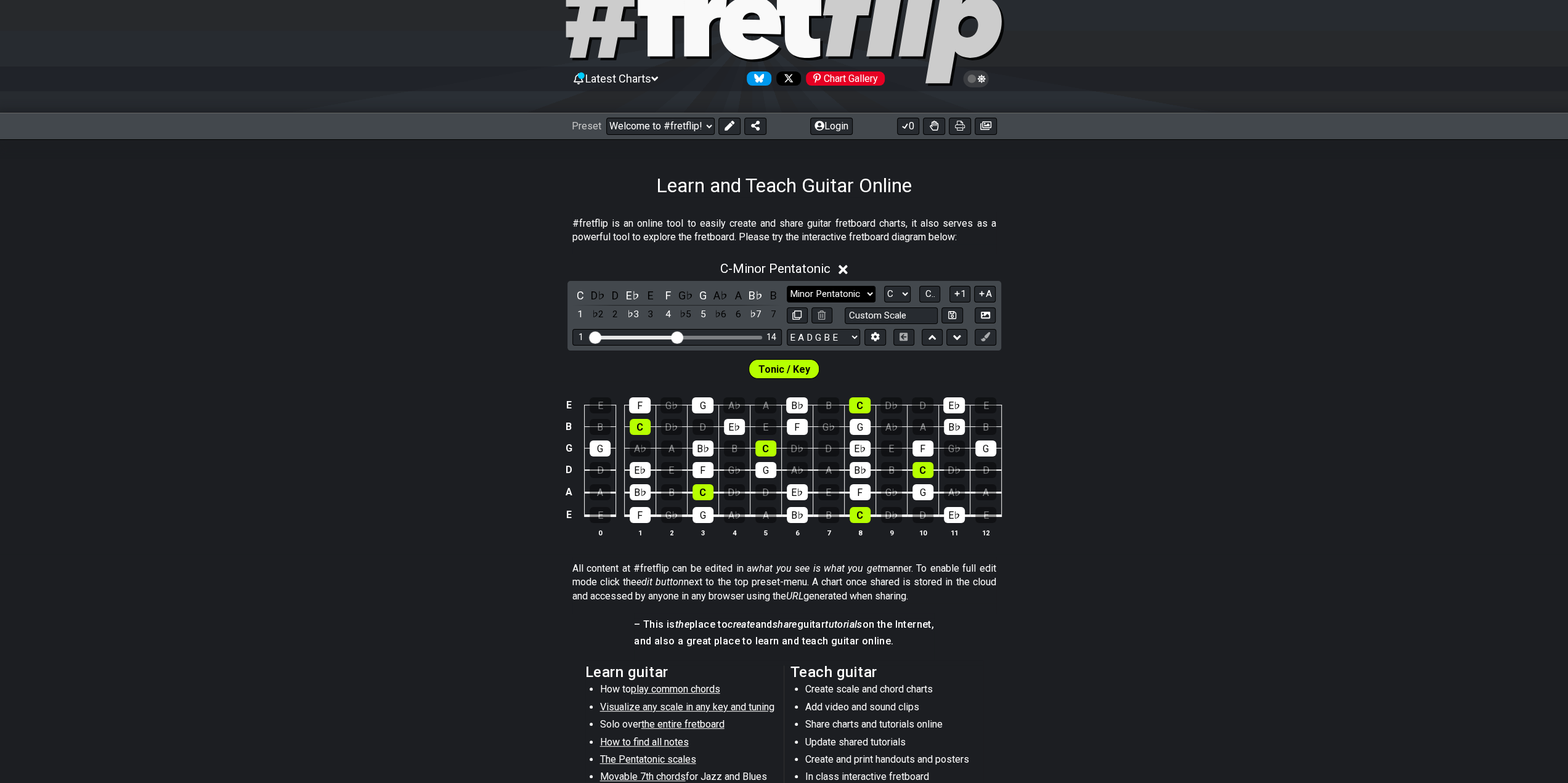
click at [839, 292] on select "Minor Pentatonic Click to edit Minor Pentatonic Major Pentatonic Minor Blues Ma…" at bounding box center [831, 294] width 89 height 17
select select "Minor / Aeolian"
click at [787, 286] on select "Minor Pentatonic Click to edit Minor Pentatonic Major Pentatonic Minor Blues Ma…" at bounding box center [831, 294] width 89 height 17
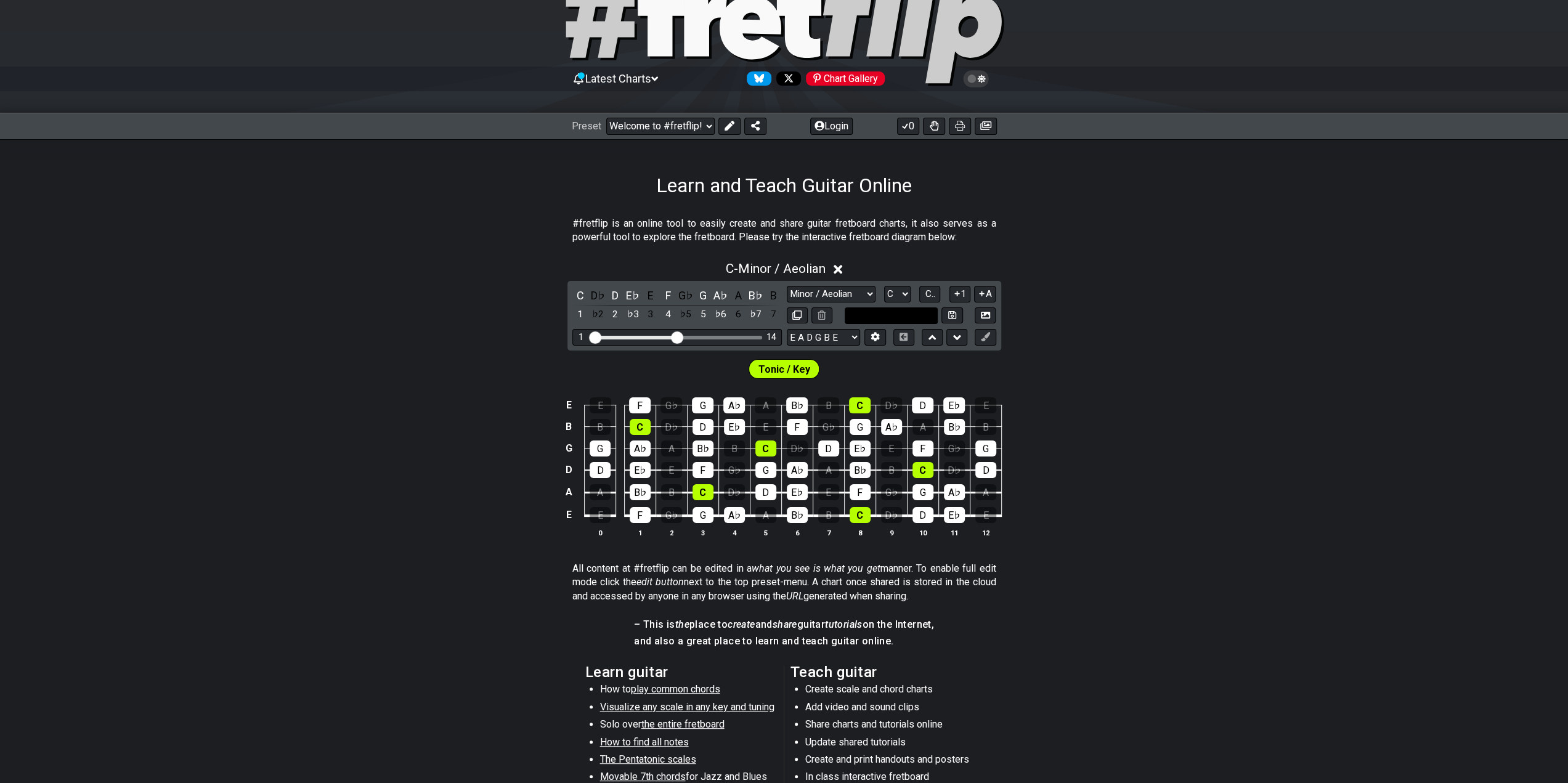
click at [905, 313] on input "text" at bounding box center [892, 315] width 93 height 17
click at [905, 313] on input "text" at bounding box center [892, 315] width 93 height 17
type input "Custom Scale"
click at [906, 292] on select "A♭ A A♯ B♭ B C C♯ D♭ D D♯ E♭ E F F♯ G♭ G G♯" at bounding box center [897, 294] width 26 height 17
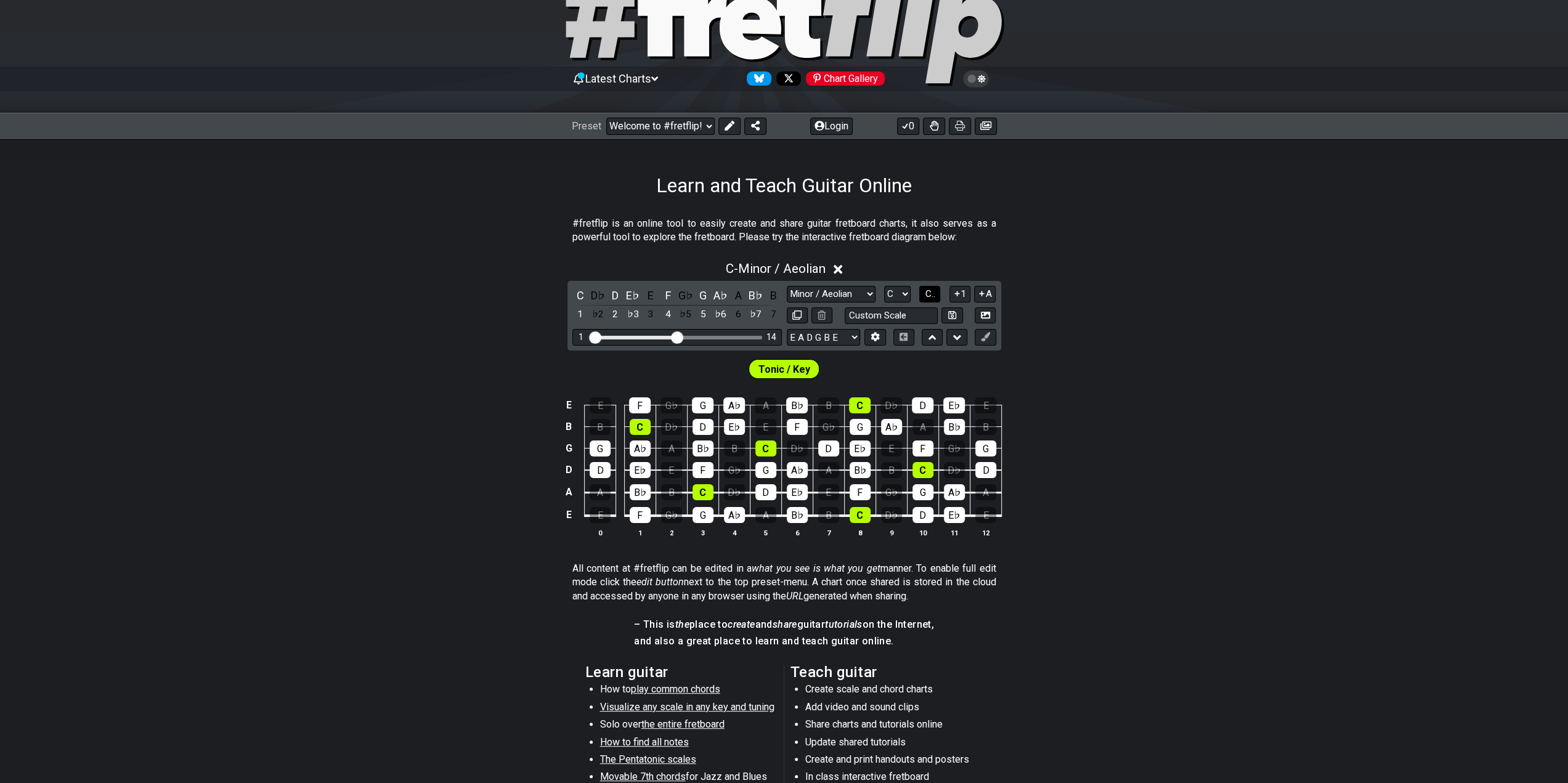
click at [937, 295] on button "C.." at bounding box center [930, 294] width 21 height 17
click at [1133, 359] on div "Tonic / Key" at bounding box center [784, 366] width 1568 height 31
drag, startPoint x: 1222, startPoint y: 243, endPoint x: 1214, endPoint y: 245, distance: 8.2
click at [1173, 243] on section "#fretflip is an online tool to easily create and share guitar fretboard charts,…" at bounding box center [784, 233] width 1568 height 42
drag, startPoint x: 827, startPoint y: 293, endPoint x: 827, endPoint y: 301, distance: 8.0
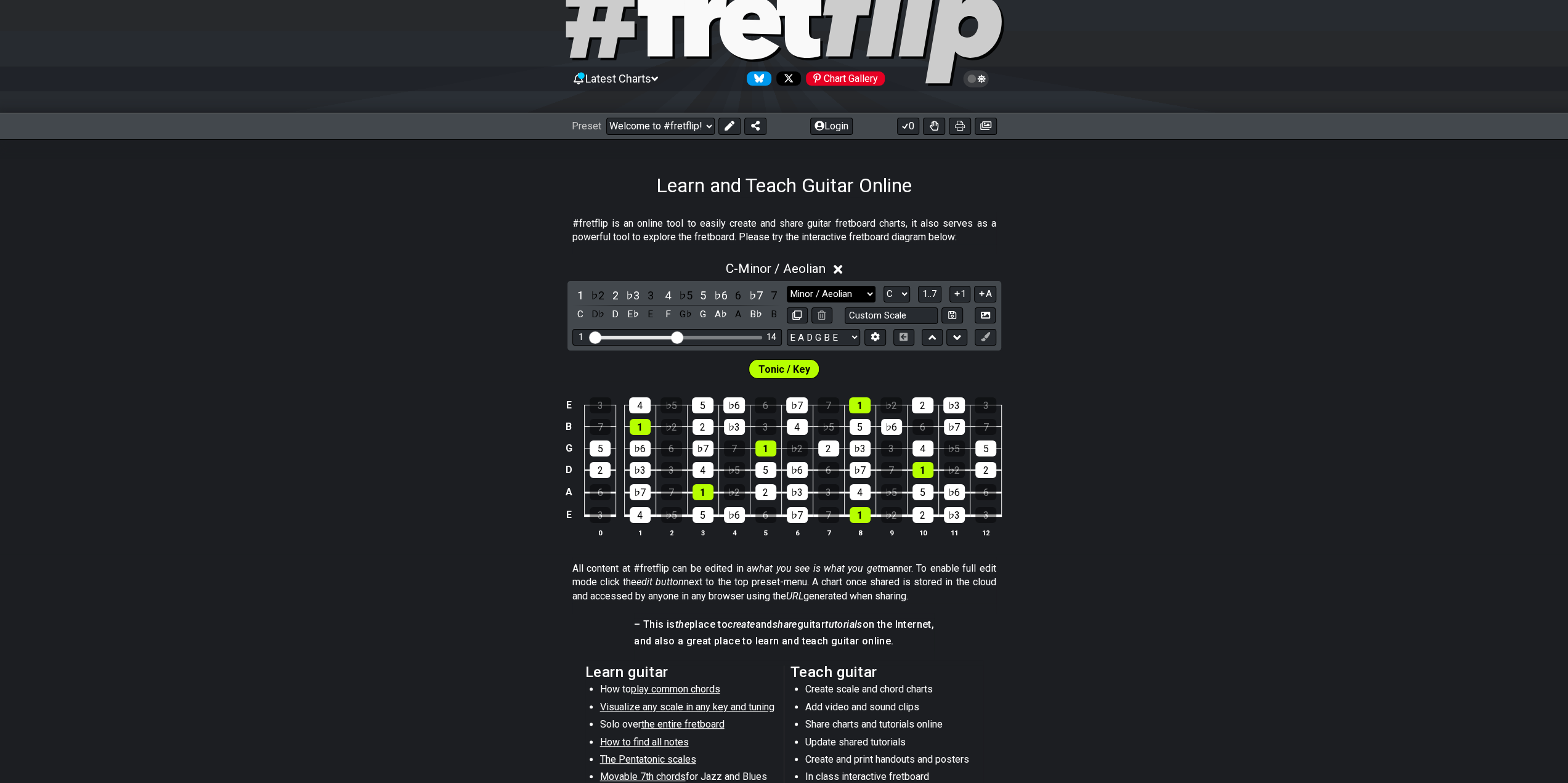
click at [827, 292] on select "Minor Pentatonic Click to edit Minor Pentatonic Major Pentatonic Minor Blues Ma…" at bounding box center [831, 294] width 89 height 17
click at [787, 286] on select "Minor Pentatonic Click to edit Minor Pentatonic Major Pentatonic Minor Blues Ma…" at bounding box center [831, 294] width 89 height 17
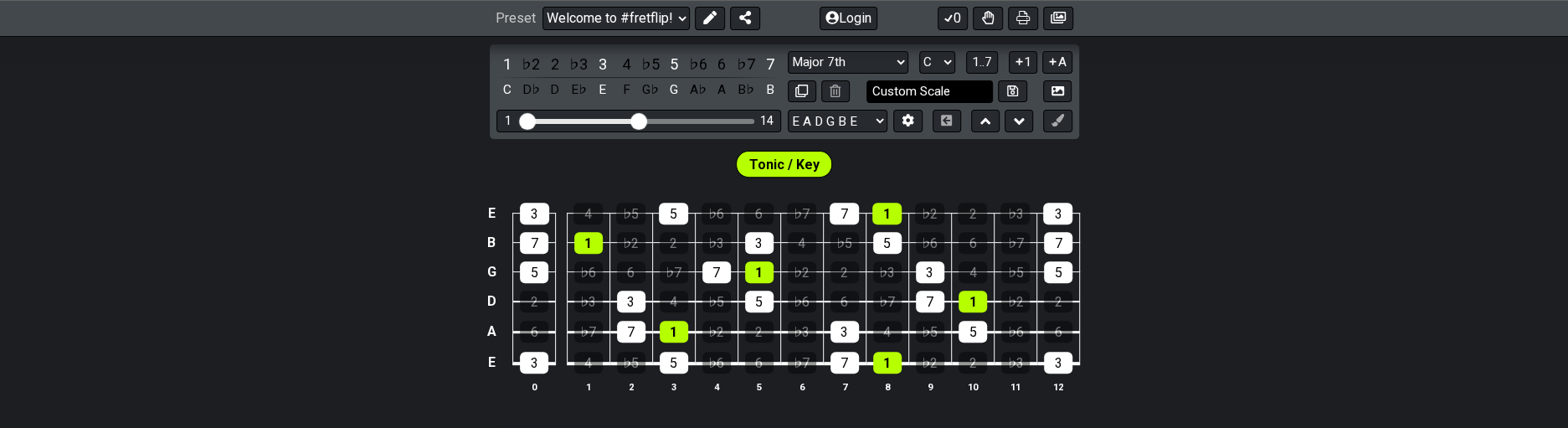
scroll to position [418, 0]
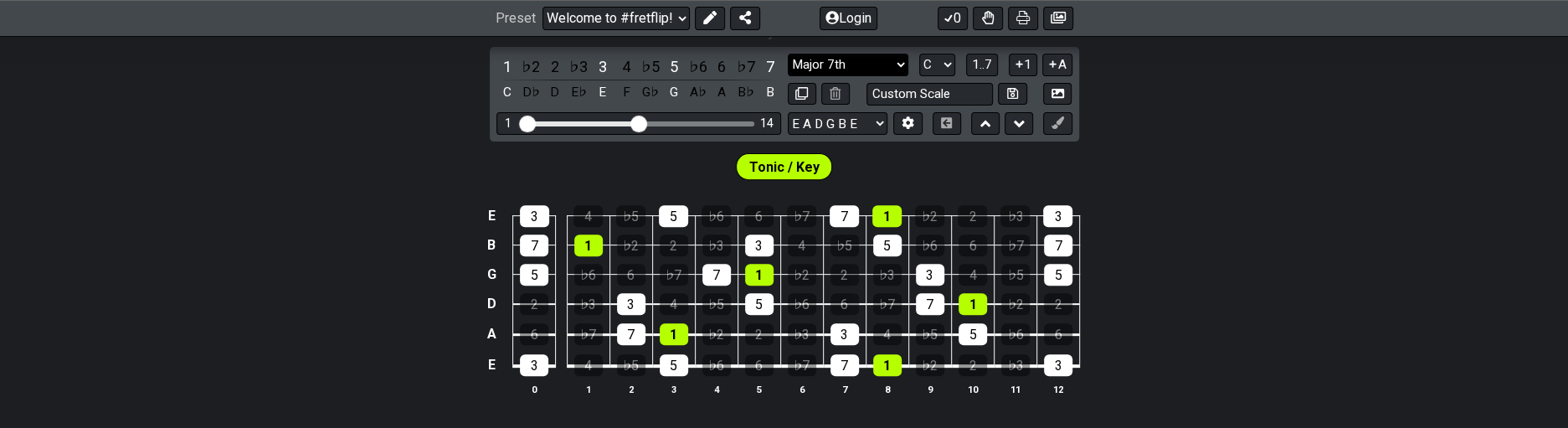
click at [872, 72] on select "Minor Pentatonic Click to edit Minor Pentatonic Major Pentatonic Minor Blues Ma…" at bounding box center [848, 65] width 121 height 23
select select "Minor 7th"
click at [788, 54] on select "Minor Pentatonic Click to edit Minor Pentatonic Major Pentatonic Minor Blues Ma…" at bounding box center [848, 65] width 121 height 23
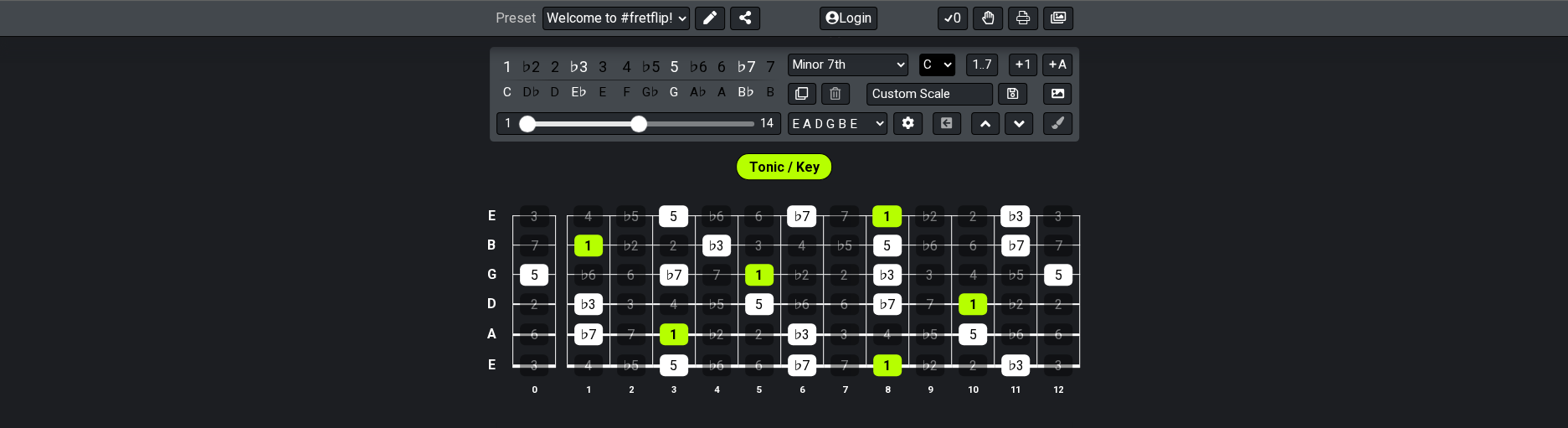
click at [927, 63] on select "A♭ A A♯ B♭ B C C♯ D♭ D D♯ E♭ E F F♯ G♭ G G♯" at bounding box center [937, 65] width 36 height 23
select select "D"
click at [919, 54] on select "A♭ A A♯ B♭ B C C♯ D♭ D D♯ E♭ E F F♯ G♭ G G♯" at bounding box center [937, 65] width 36 height 23
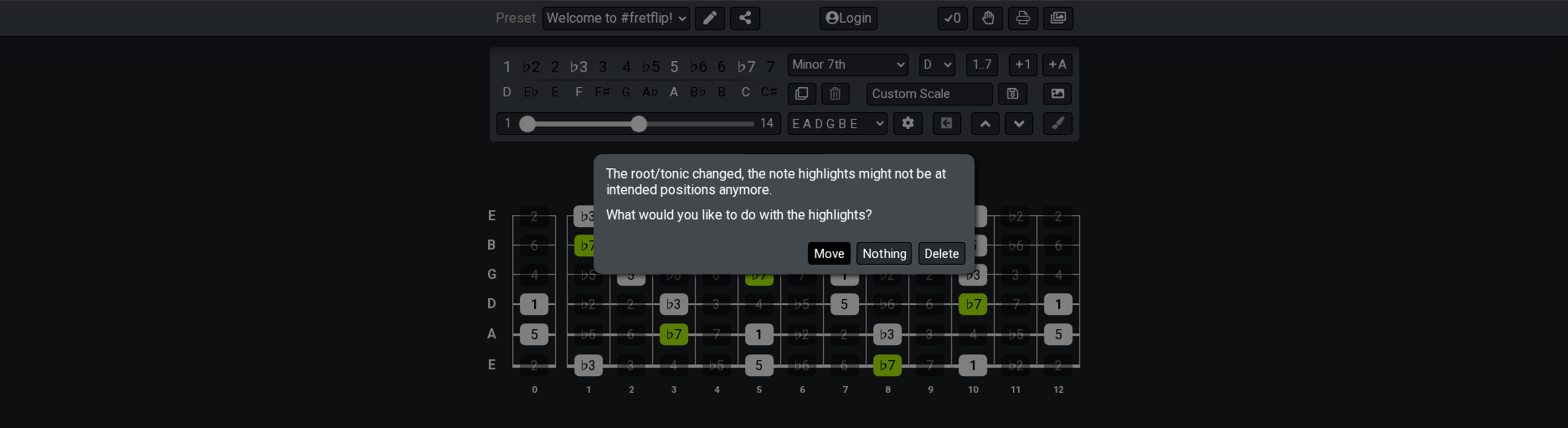
click at [824, 252] on button "Move" at bounding box center [829, 253] width 43 height 23
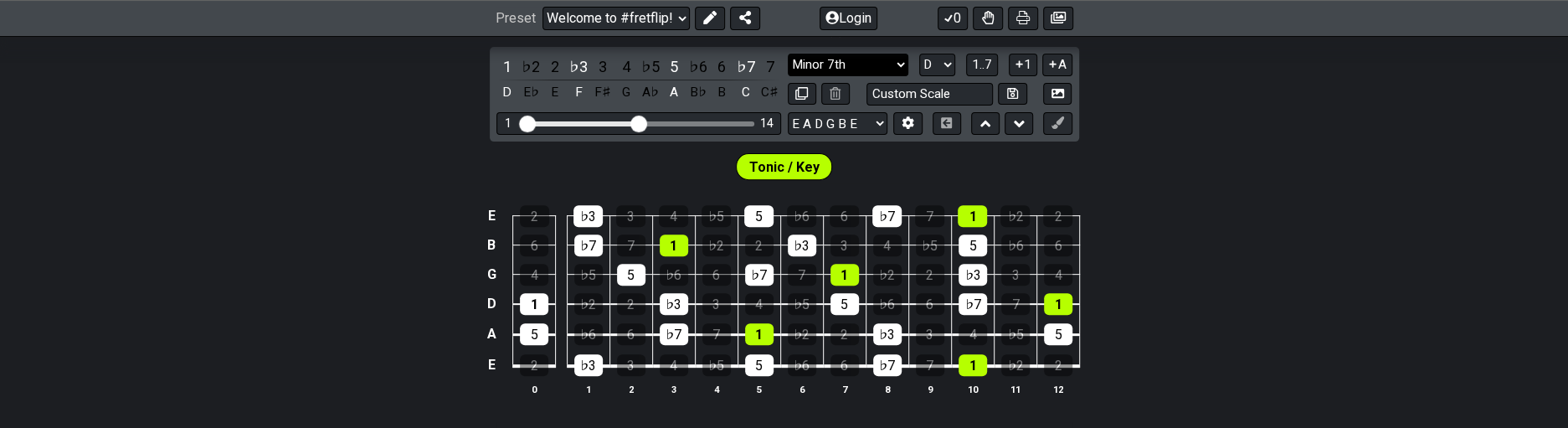
click at [852, 67] on select "Minor Pentatonic Click to edit Minor Pentatonic Major Pentatonic Minor Blues Ma…" at bounding box center [848, 65] width 121 height 23
select select "Major 7th"
click at [788, 54] on select "Minor Pentatonic Click to edit Minor Pentatonic Major Pentatonic Minor Blues Ma…" at bounding box center [848, 65] width 121 height 23
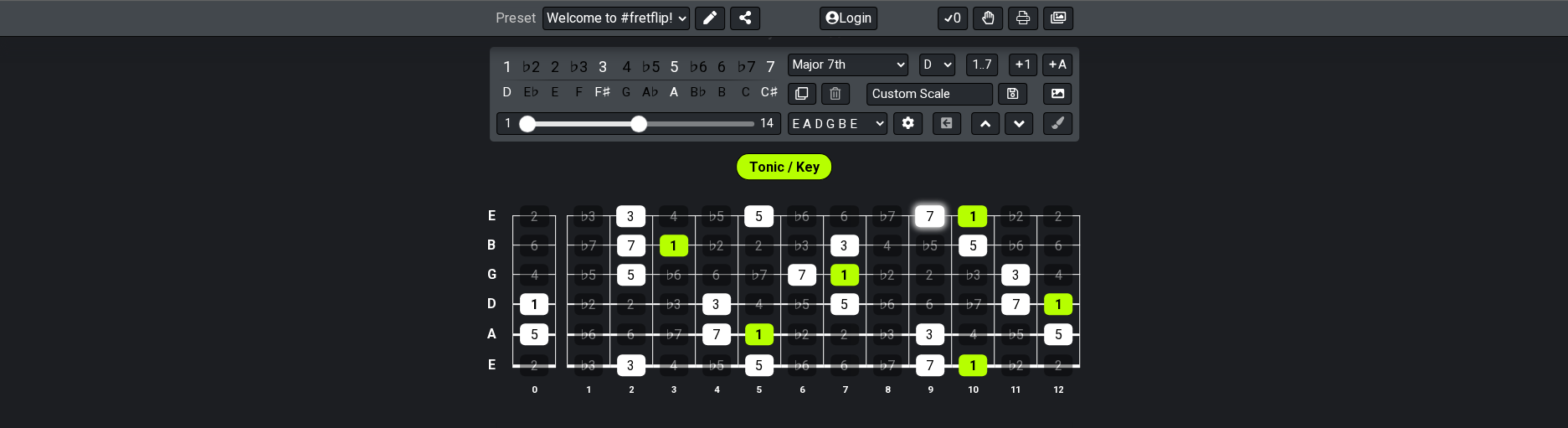
scroll to position [168, 0]
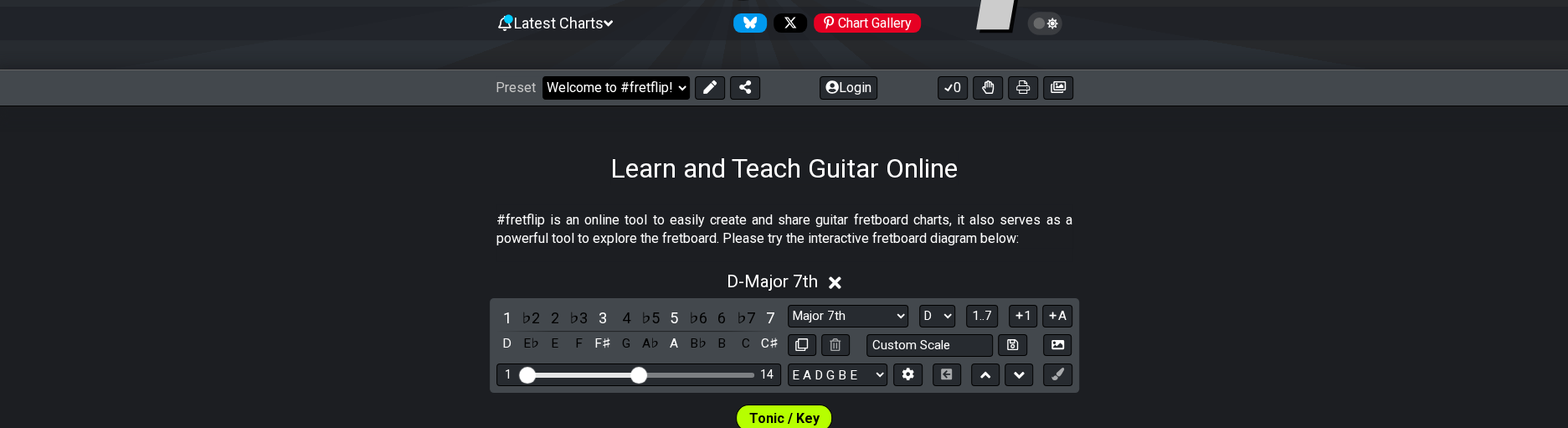
click at [632, 97] on select "Welcome to #fretflip! Initial Preset Custom Preset Minor Pentatonic Major Penta…" at bounding box center [616, 88] width 147 height 23
click at [543, 77] on select "Welcome to #fretflip! Initial Preset Custom Preset Minor Pentatonic Major Penta…" at bounding box center [616, 88] width 147 height 23
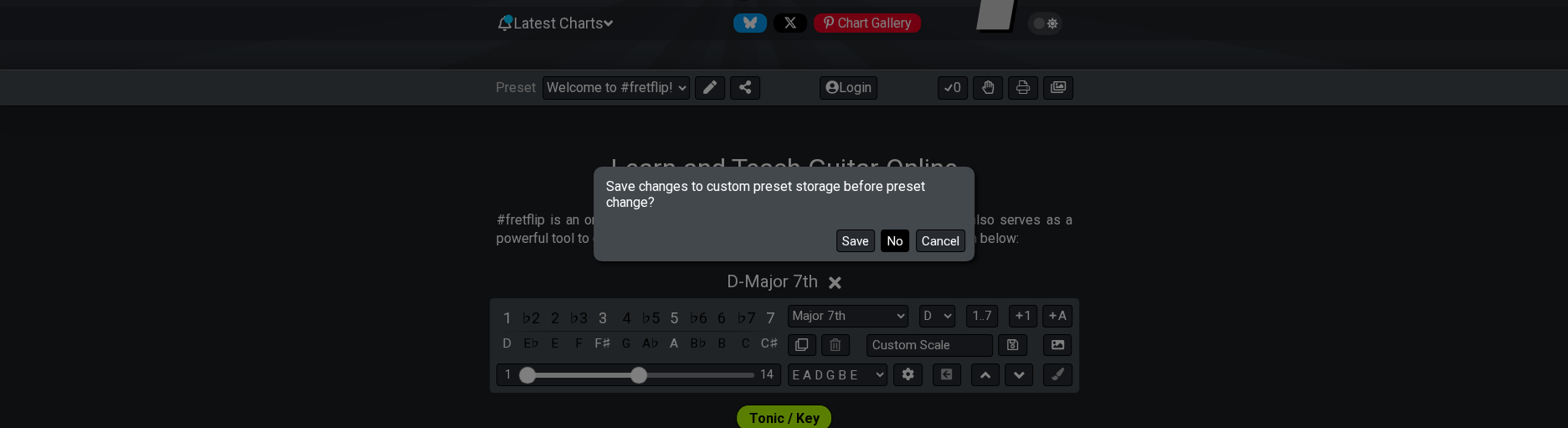
click at [891, 247] on button "No" at bounding box center [895, 241] width 29 height 23
select select "/movable-7th-chords"
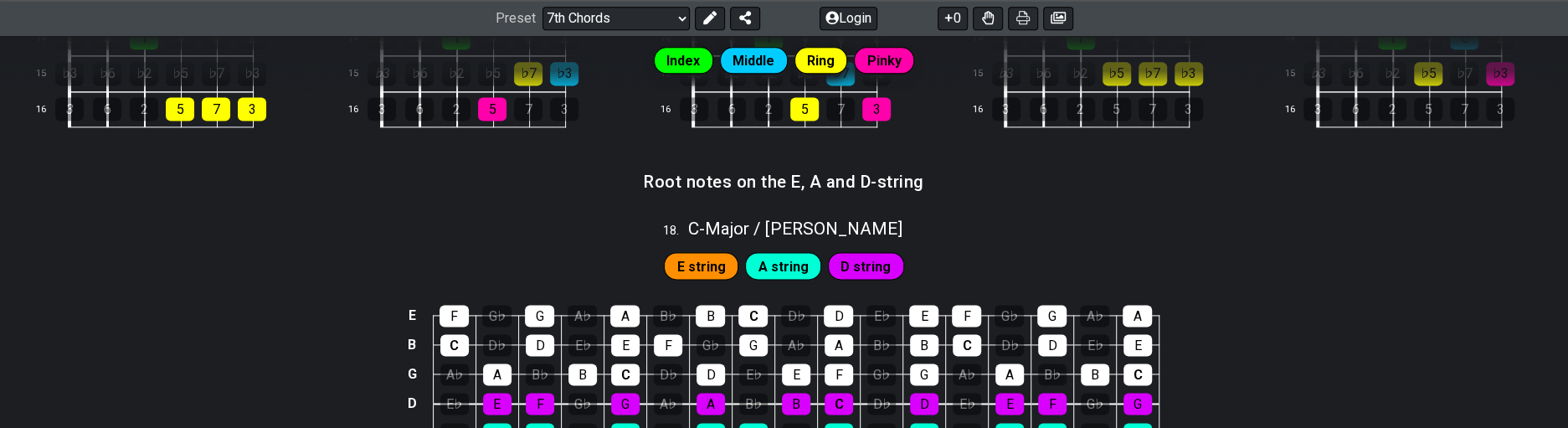
scroll to position [1670, 0]
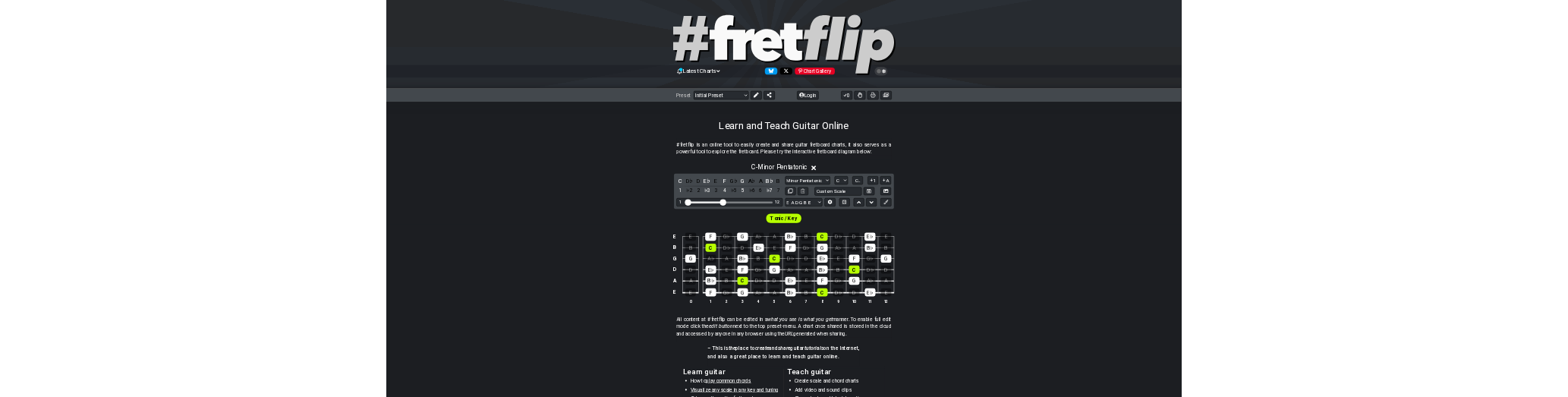
scroll to position [152, 0]
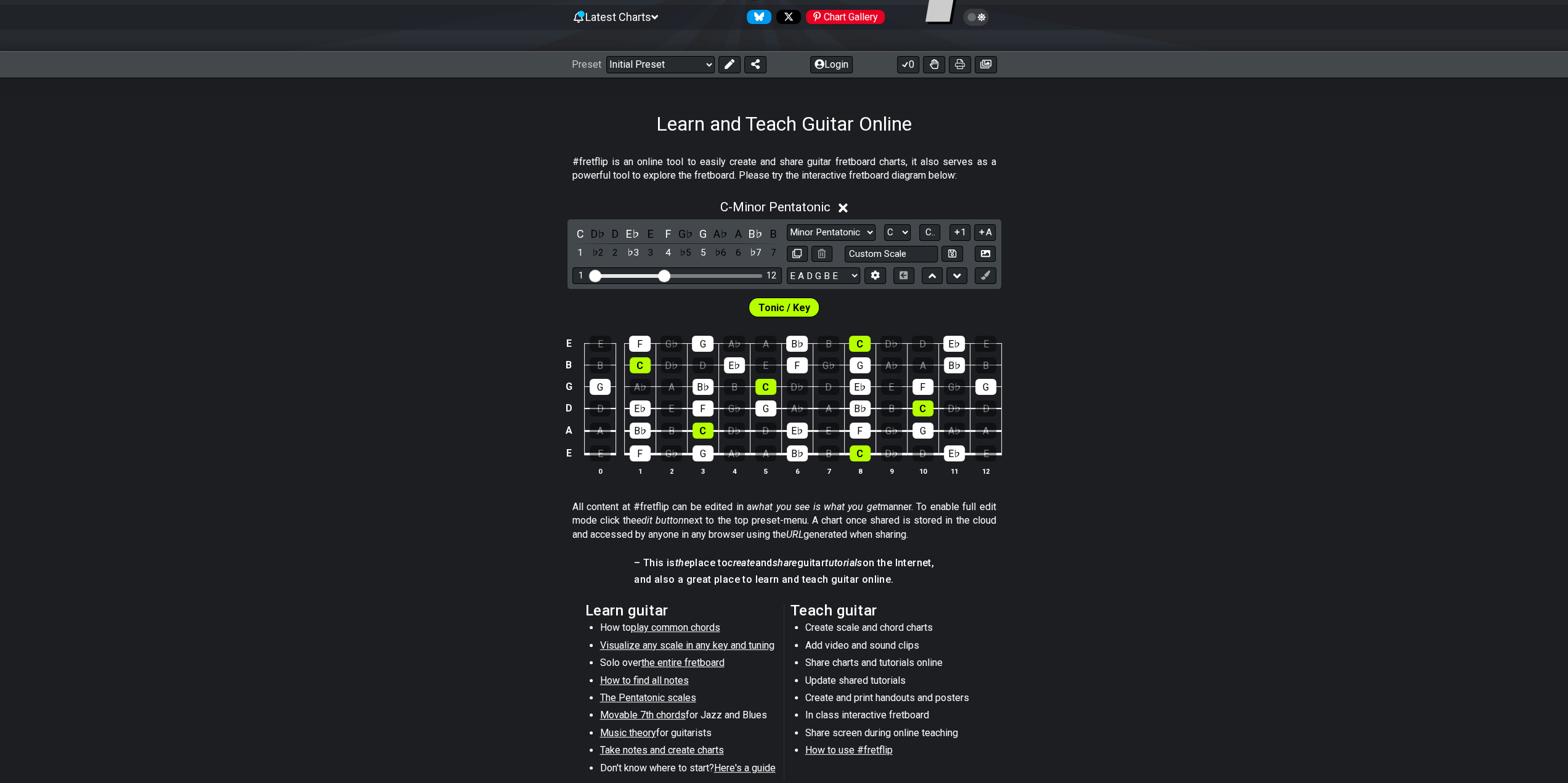
click at [653, 74] on div "Preset Welcome to #fretflip! Initial Preset Custom Preset Minor Pentatonic Majo…" at bounding box center [784, 65] width 1568 height 27
click at [661, 70] on select "Welcome to #fretflip! Initial Preset Custom Preset Minor Pentatonic Major Penta…" at bounding box center [660, 65] width 108 height 17
click at [606, 56] on select "Welcome to #fretflip! Initial Preset Custom Preset Minor Pentatonic Major Penta…" at bounding box center [660, 65] width 108 height 17
select select "/harmonizing-scales"
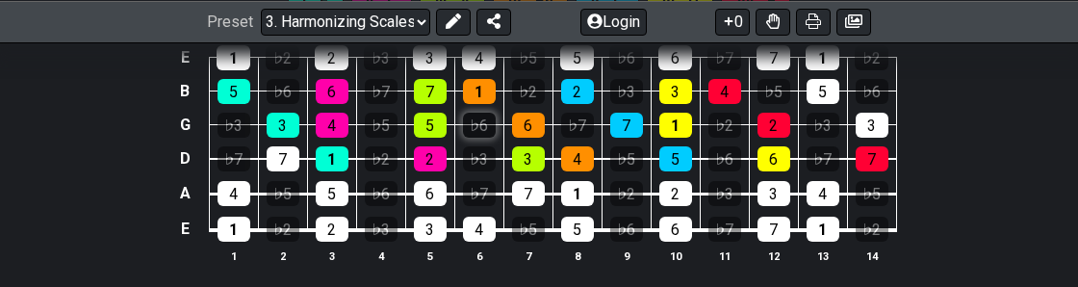
scroll to position [963, 0]
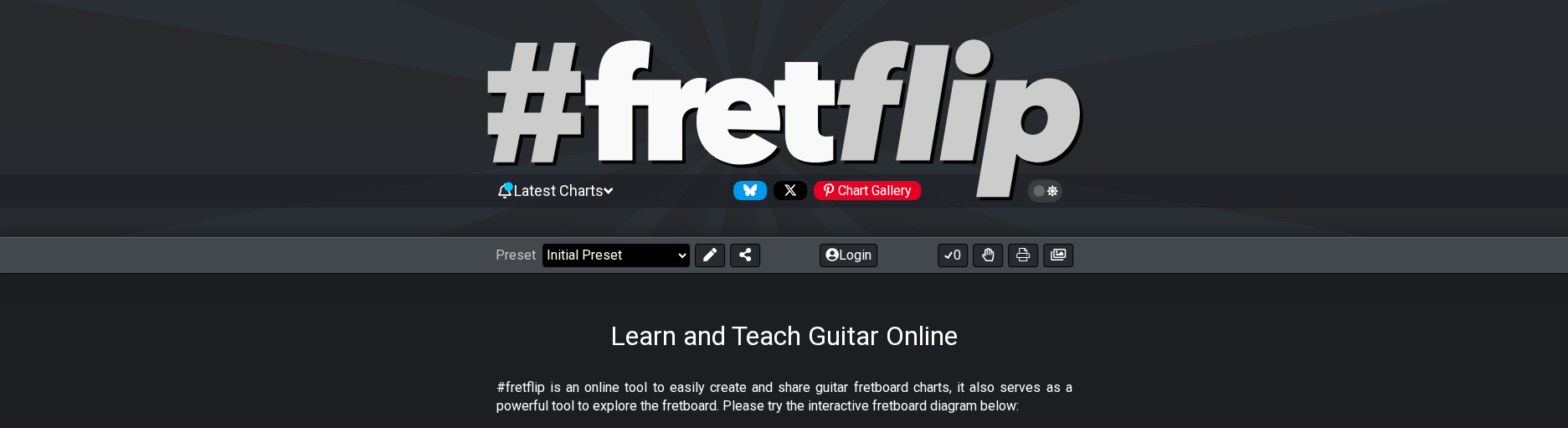
click at [609, 254] on select "Welcome to #fretflip! Initial Preset Custom Preset Minor Pentatonic Major Penta…" at bounding box center [616, 255] width 147 height 23
click at [543, 244] on select "Welcome to #fretflip! Initial Preset Custom Preset Minor Pentatonic Major Penta…" at bounding box center [616, 255] width 147 height 23
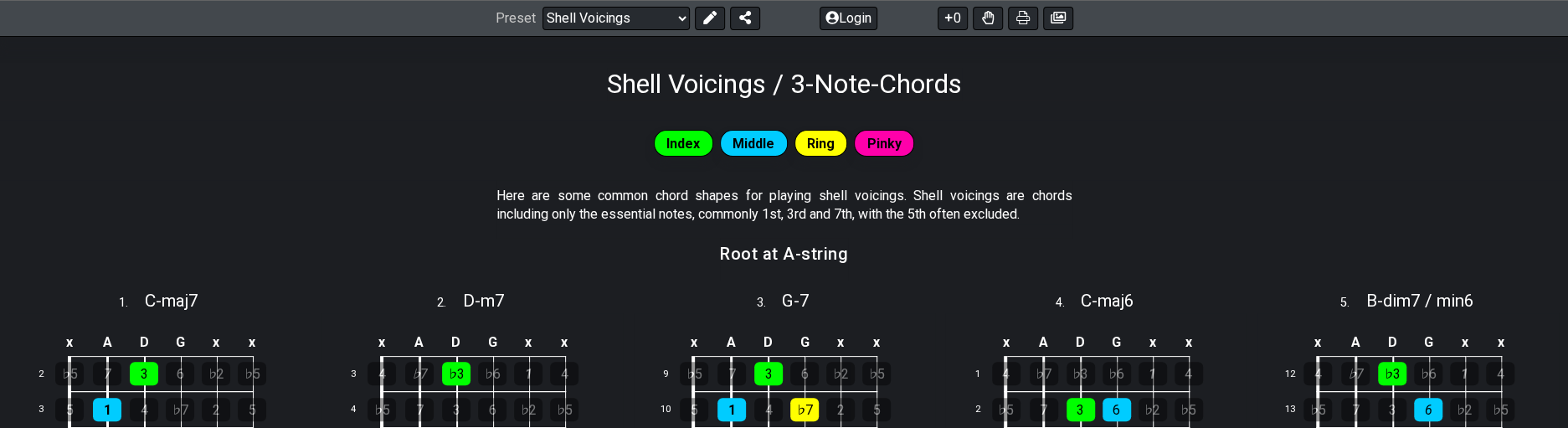
scroll to position [251, 0]
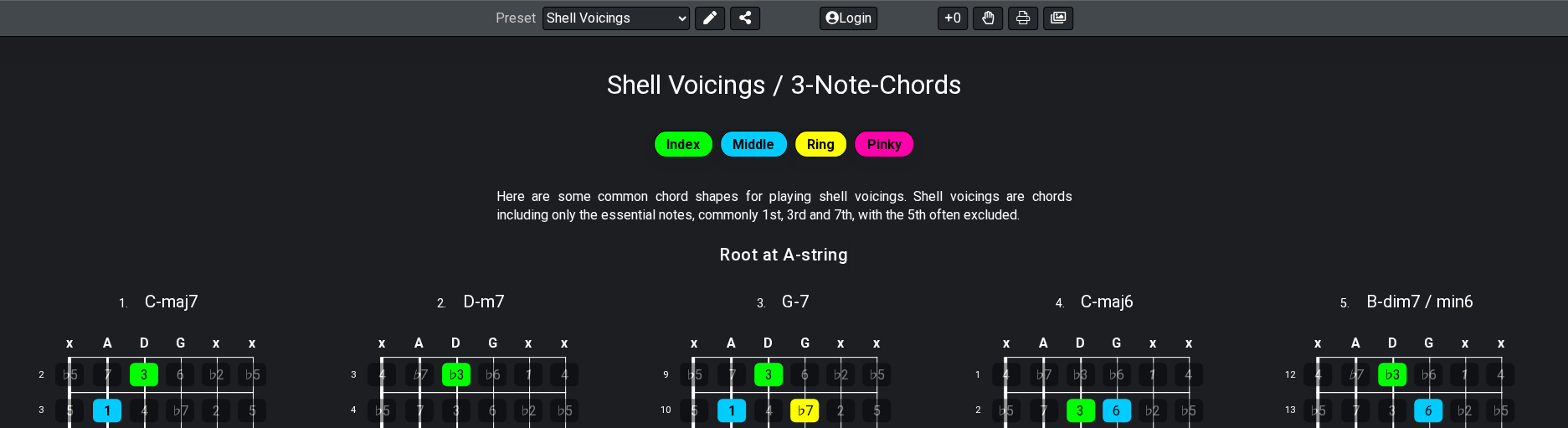
click at [581, 31] on div "Preset Welcome to #fretflip! Initial Preset Custom Preset Minor Pentatonic Majo…" at bounding box center [784, 18] width 1568 height 37
click at [585, 23] on select "Welcome to #fretflip! Initial Preset Custom Preset Minor Pentatonic Major Penta…" at bounding box center [616, 18] width 147 height 23
click at [543, 7] on select "Welcome to #fretflip! Initial Preset Custom Preset Minor Pentatonic Major Penta…" at bounding box center [616, 18] width 147 height 23
select select "/welcome"
select select "C"
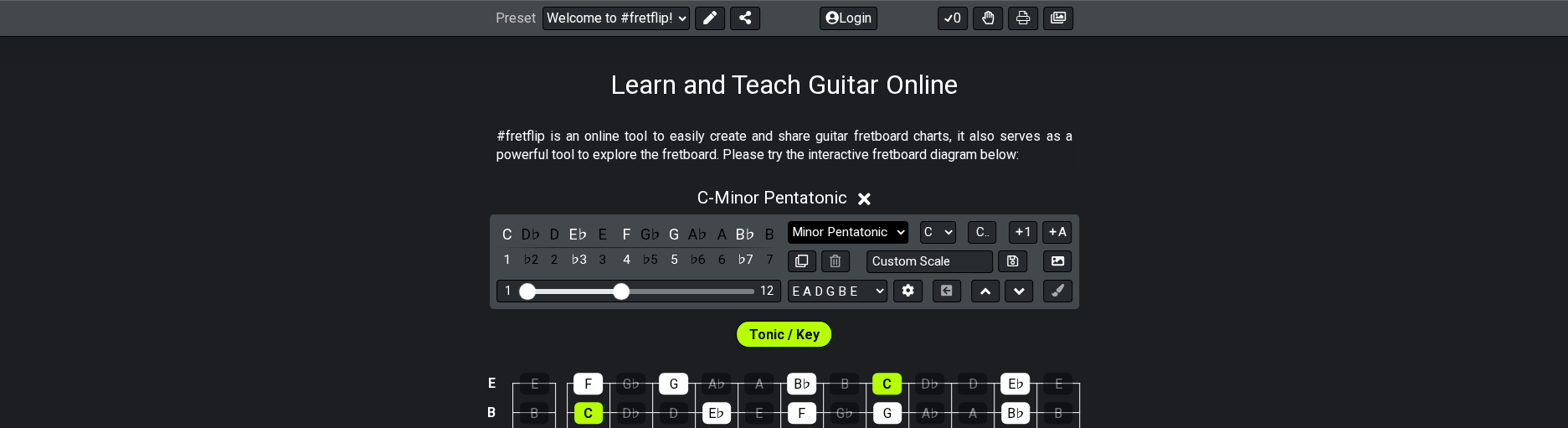
click at [844, 228] on select "Minor Pentatonic Click to edit Minor Pentatonic Major Pentatonic Minor Blues Ma…" at bounding box center [848, 232] width 121 height 23
select select "Major 7th"
click at [788, 221] on select "Minor Pentatonic Click to edit Minor Pentatonic Major Pentatonic Minor Blues Ma…" at bounding box center [848, 232] width 121 height 23
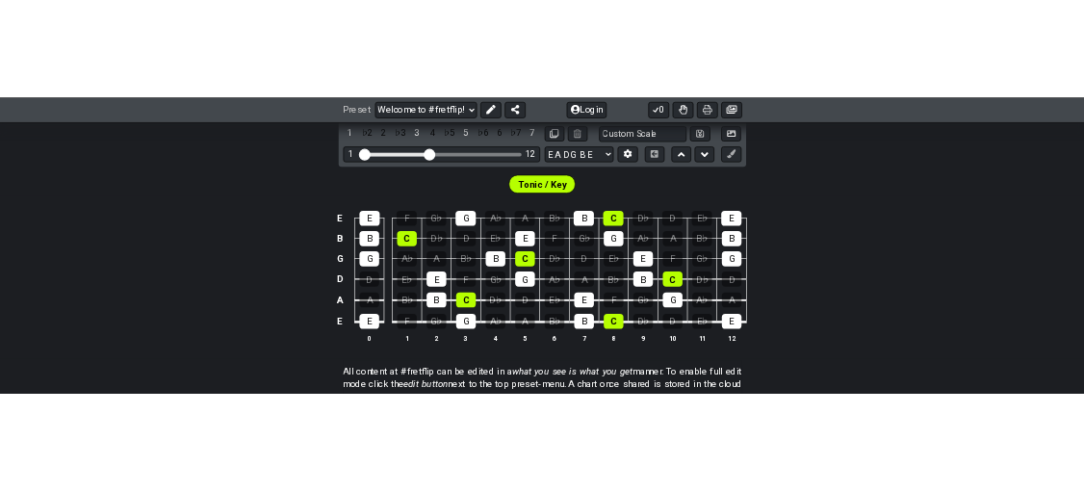
scroll to position [481, 0]
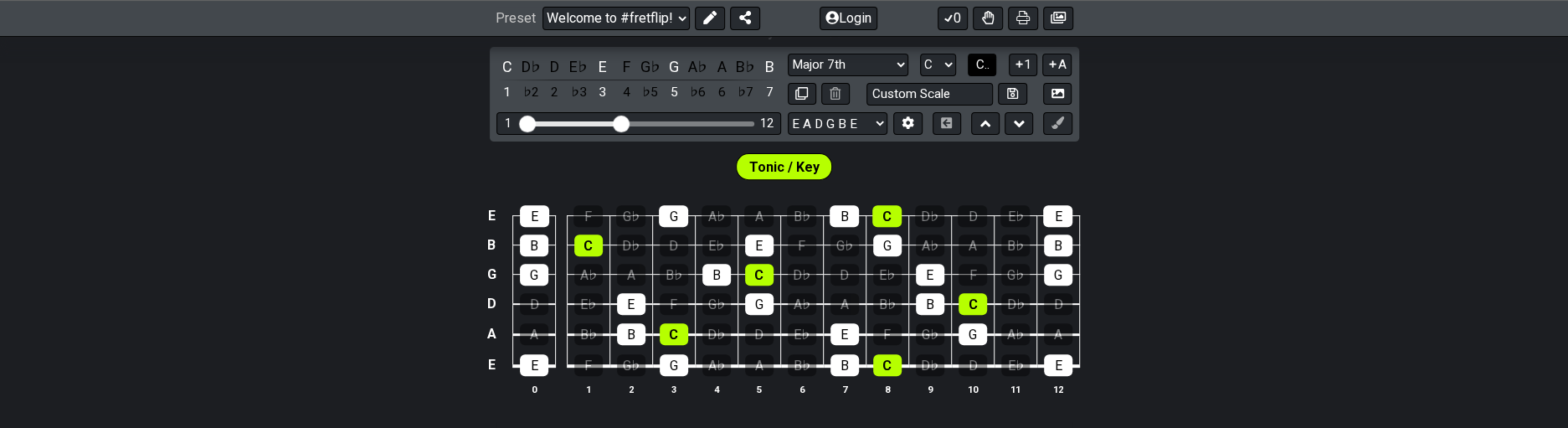
click at [995, 66] on button "C.." at bounding box center [982, 65] width 29 height 23
click at [942, 65] on select "A♭ A A♯ B♭ B C C♯ D♭ D D♯ E♭ E F F♯ G♭ G G♯" at bounding box center [937, 65] width 36 height 23
select select "E"
click at [919, 54] on select "A♭ A A♯ B♭ B C C♯ D♭ D D♯ E♭ E F F♯ G♭ G G♯" at bounding box center [937, 65] width 36 height 23
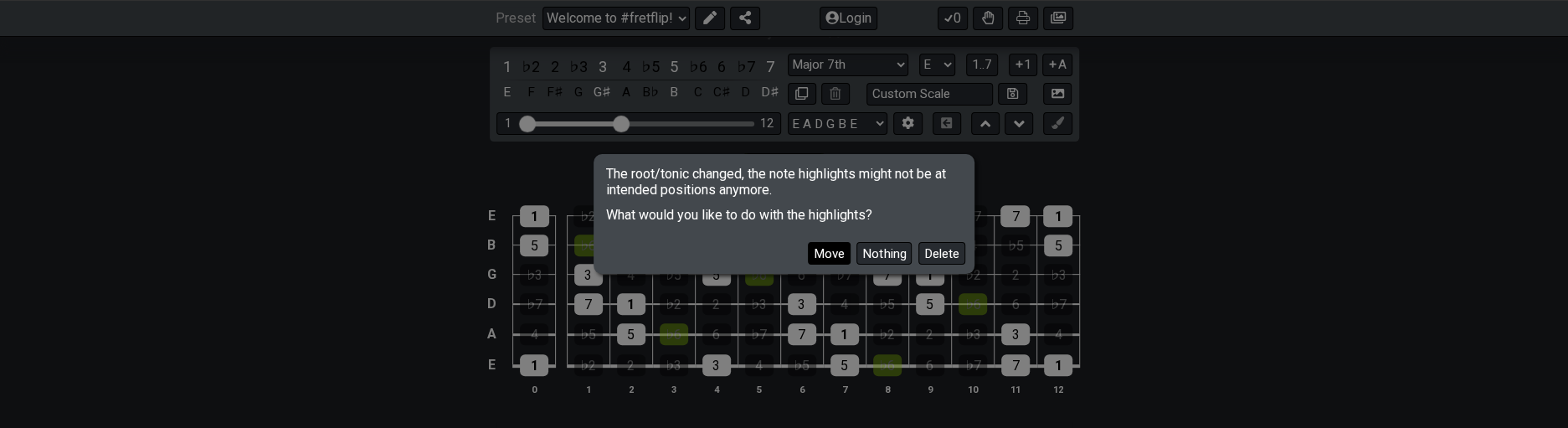
click at [822, 261] on button "Move" at bounding box center [829, 253] width 43 height 23
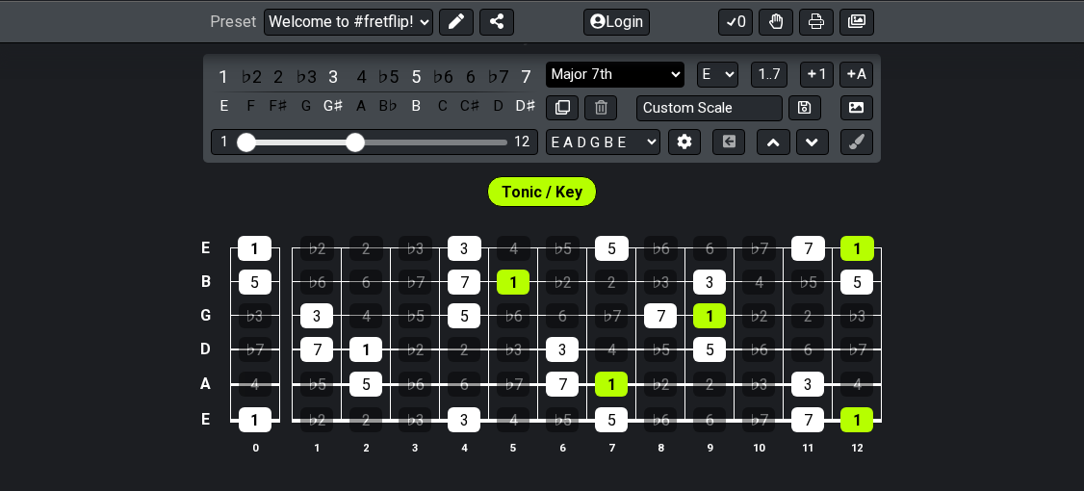
click at [611, 72] on select "Minor Pentatonic Click to edit Minor Pentatonic Major Pentatonic Minor Blues Ma…" at bounding box center [615, 75] width 139 height 26
click at [546, 62] on select "Minor Pentatonic Click to edit Minor Pentatonic Major Pentatonic Minor Blues Ma…" at bounding box center [615, 75] width 139 height 26
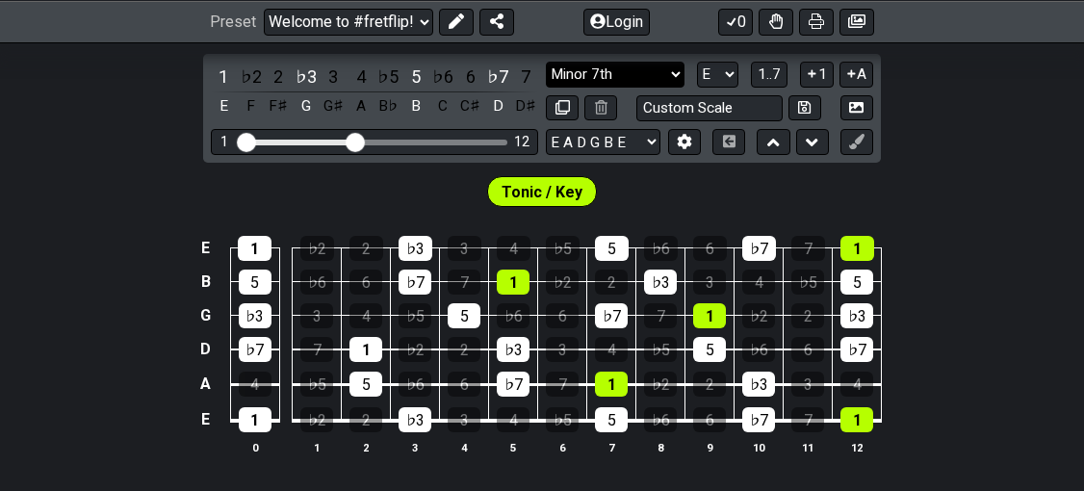
click at [657, 70] on select "Minor Pentatonic Click to edit Minor Pentatonic Major Pentatonic Minor Blues Ma…" at bounding box center [615, 75] width 139 height 26
click at [546, 62] on select "Minor Pentatonic Click to edit Minor Pentatonic Major Pentatonic Minor Blues Ma…" at bounding box center [615, 75] width 139 height 26
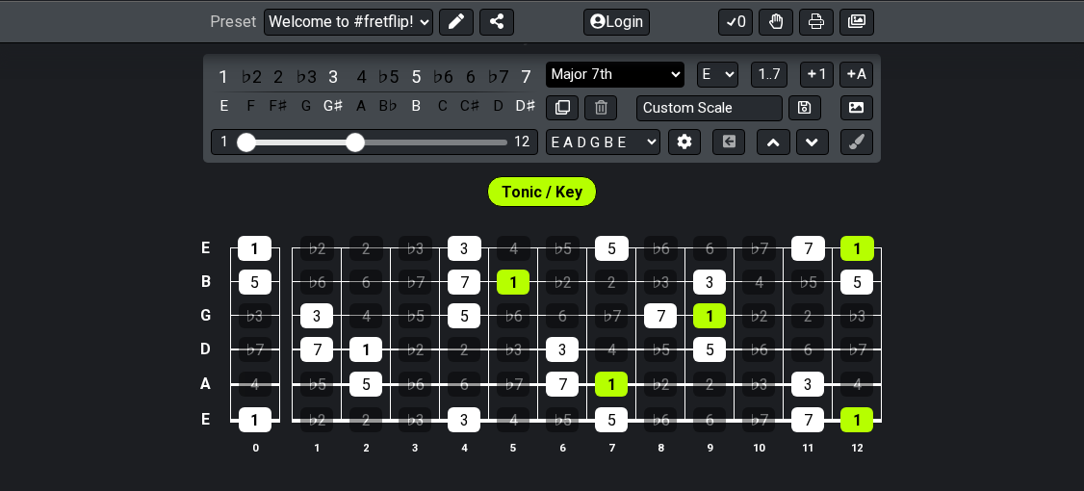
click at [608, 66] on select "Minor Pentatonic Click to edit Minor Pentatonic Major Pentatonic Minor Blues Ma…" at bounding box center [615, 75] width 139 height 26
click at [930, 136] on div "E - Major 7th 1 ♭2 2 ♭3 3 4 ♭5 5 ♭6 6 ♭7 7 E F F♯ G G♯ A B♭ B C C♯ D D♯ Minor P…" at bounding box center [542, 247] width 1084 height 470
click at [646, 74] on select "Minor Pentatonic Click to edit Minor Pentatonic Major Pentatonic Minor Blues Ma…" at bounding box center [615, 75] width 139 height 26
select select "Minor 7th"
click at [546, 62] on select "Minor Pentatonic Click to edit Minor Pentatonic Major Pentatonic Minor Blues Ma…" at bounding box center [615, 75] width 139 height 26
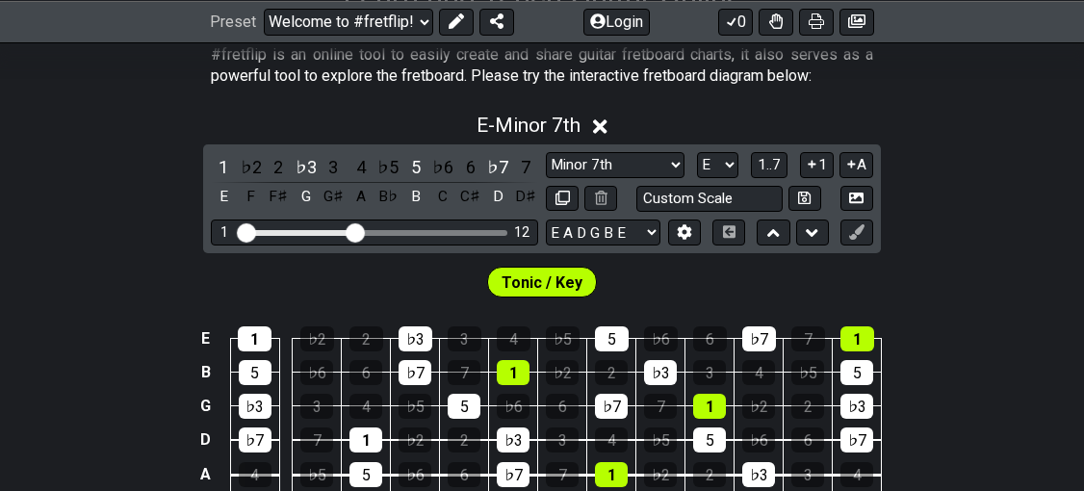
scroll to position [385, 0]
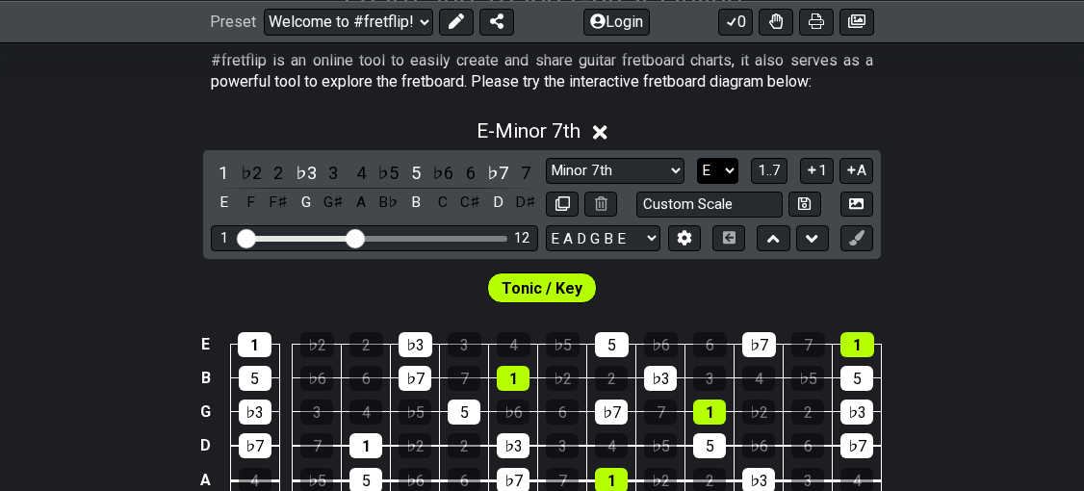
click at [721, 177] on select "A♭ A A♯ B♭ B C C♯ D♭ D D♯ E♭ E F F♯ G♭ G G♯" at bounding box center [717, 171] width 41 height 26
select select "A"
click at [697, 158] on select "A♭ A A♯ B♭ B C C♯ D♭ D D♯ E♭ E F F♯ G♭ G G♯" at bounding box center [717, 171] width 41 height 26
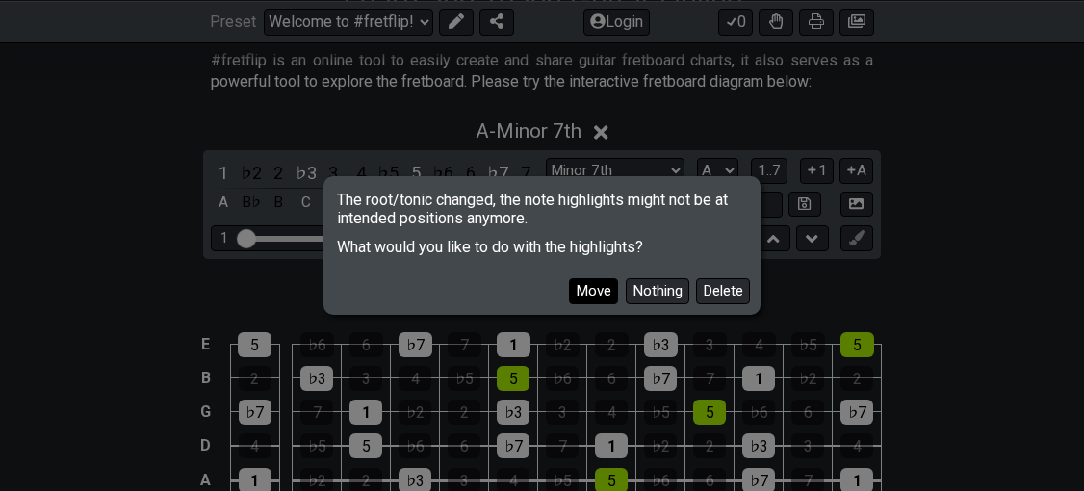
click at [582, 289] on button "Move" at bounding box center [593, 291] width 49 height 26
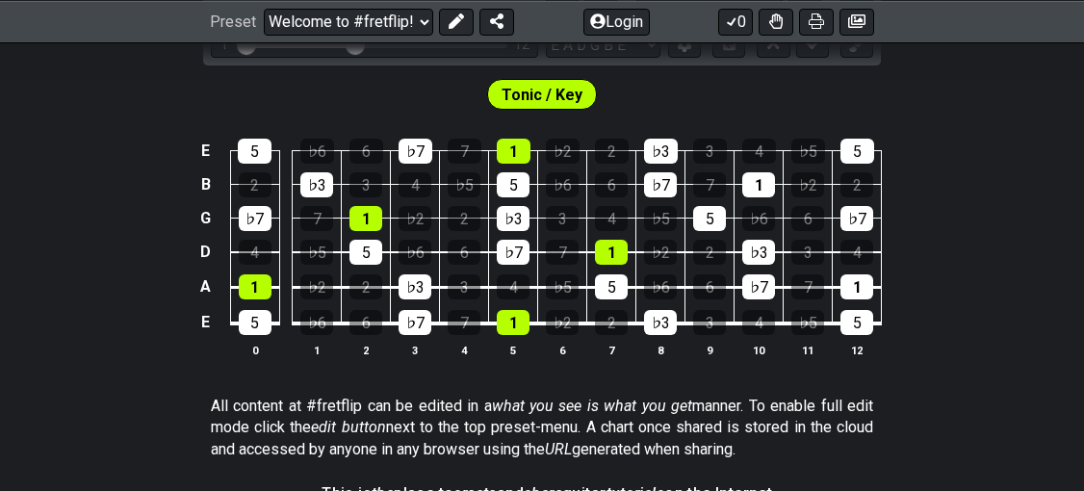
scroll to position [578, 0]
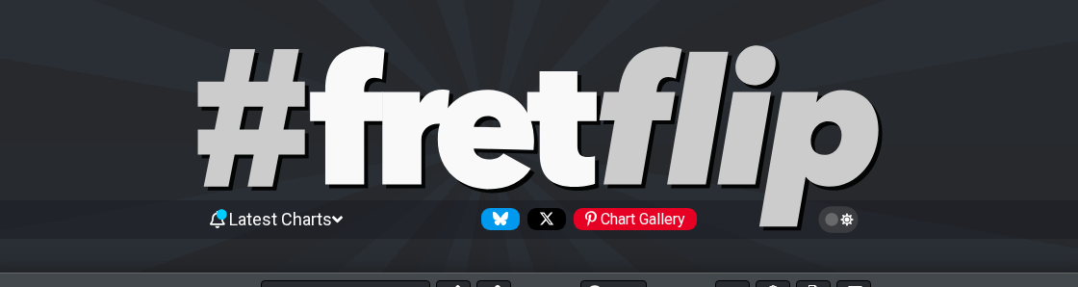
select select "/harmonizing-scales"
